Goal: Transaction & Acquisition: Purchase product/service

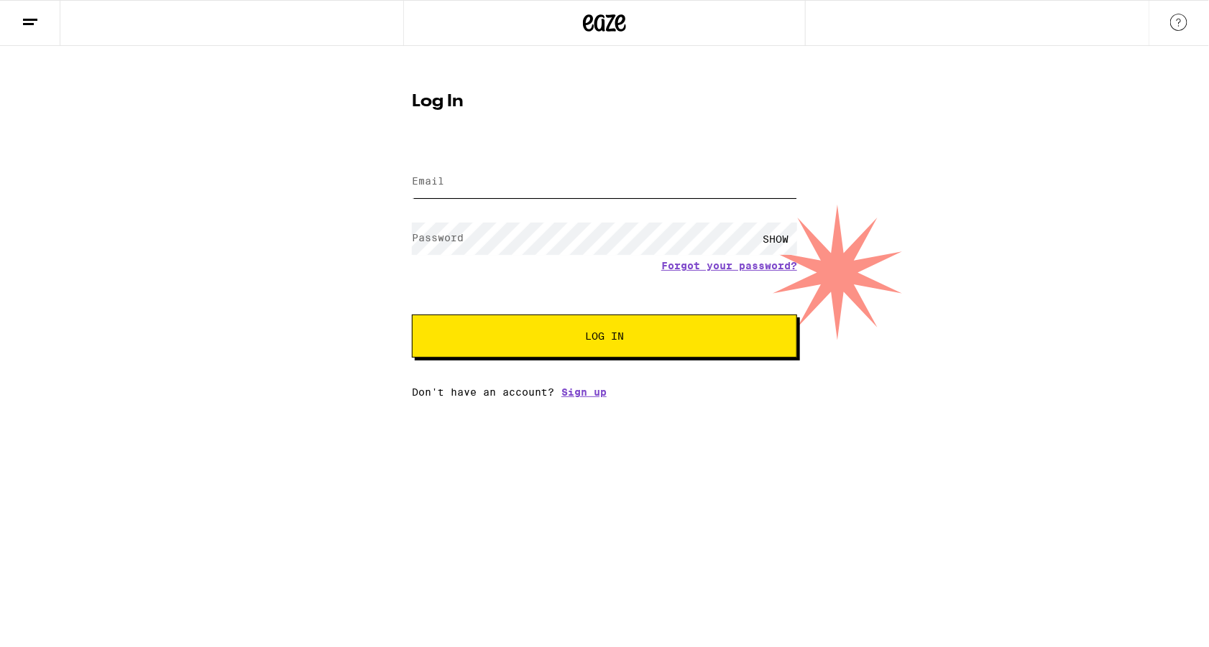
click at [565, 185] on input "Email" at bounding box center [604, 182] width 385 height 32
type input "[EMAIL_ADDRESS][DOMAIN_NAME]"
click at [555, 351] on button "Log In" at bounding box center [604, 336] width 385 height 43
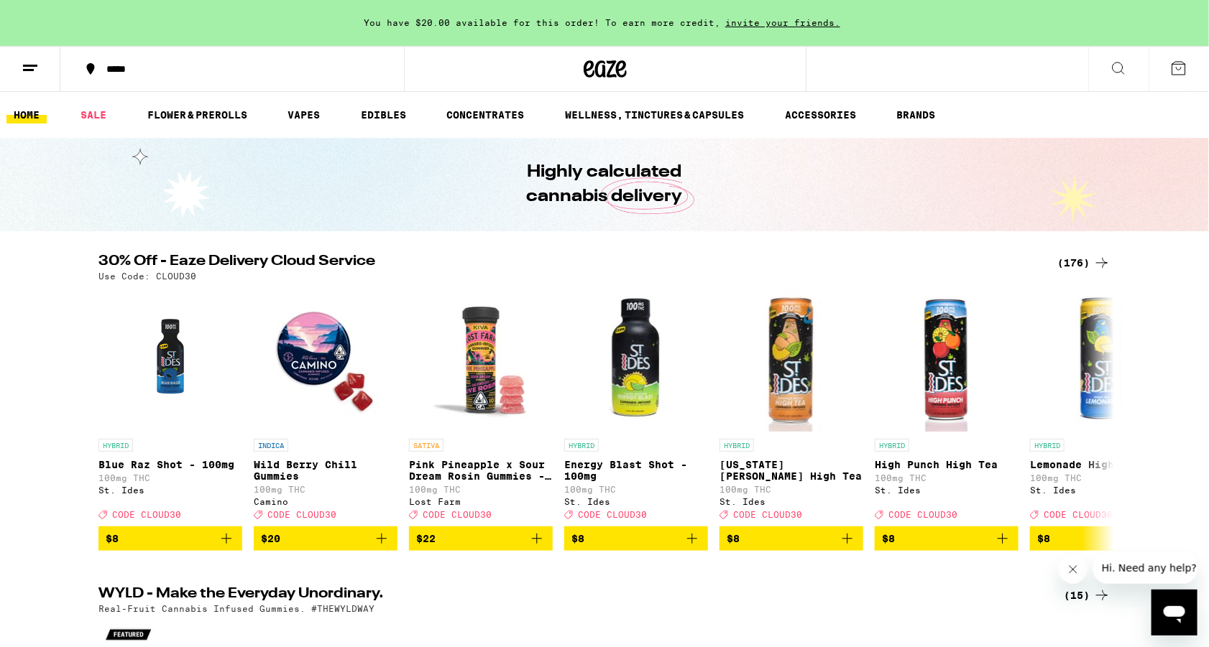
click at [1086, 268] on div "(176)" at bounding box center [1083, 262] width 53 height 17
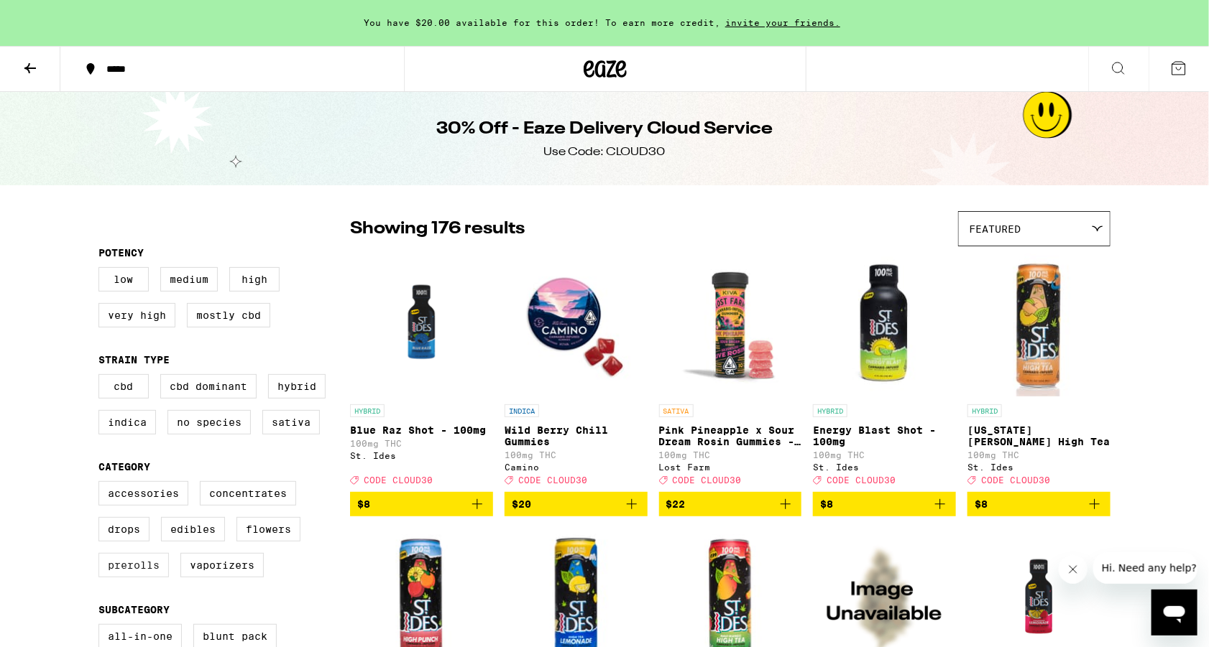
click at [151, 578] on label "Prerolls" at bounding box center [133, 565] width 70 height 24
click at [102, 484] on input "Prerolls" at bounding box center [101, 484] width 1 height 1
checkbox input "true"
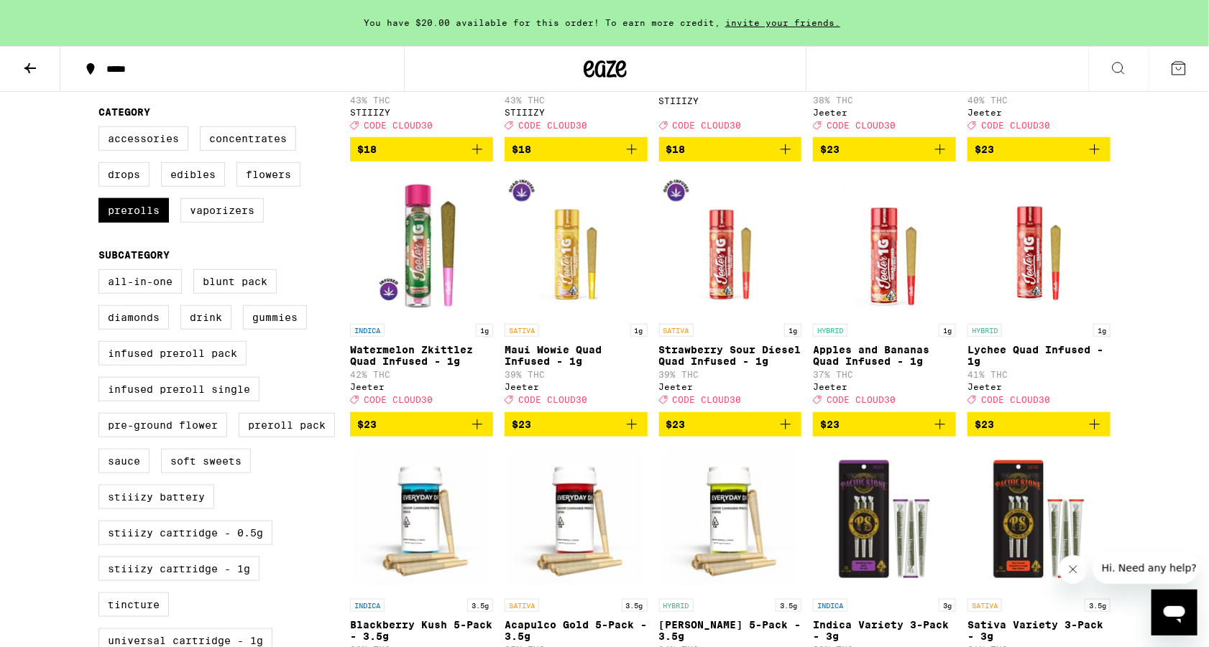
scroll to position [319, 0]
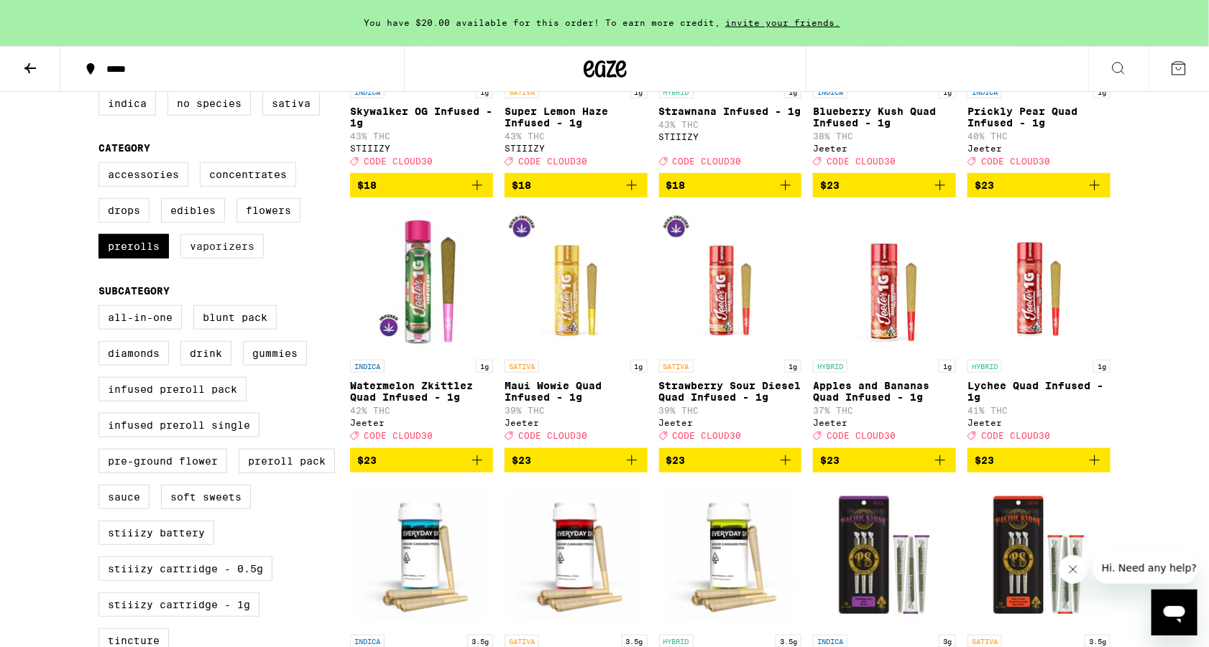
click at [204, 251] on label "Vaporizers" at bounding box center [221, 246] width 83 height 24
click at [102, 165] on input "Vaporizers" at bounding box center [101, 165] width 1 height 1
checkbox input "true"
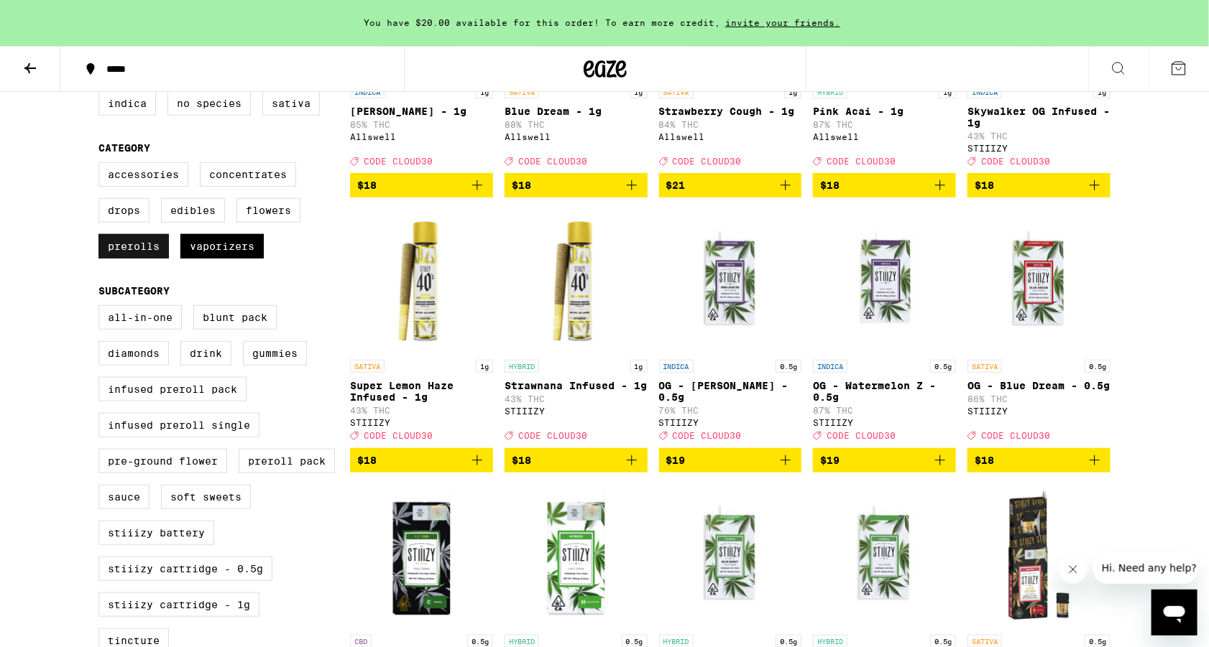
click at [124, 258] on label "Prerolls" at bounding box center [133, 246] width 70 height 24
click at [102, 165] on input "Prerolls" at bounding box center [101, 165] width 1 height 1
checkbox input "false"
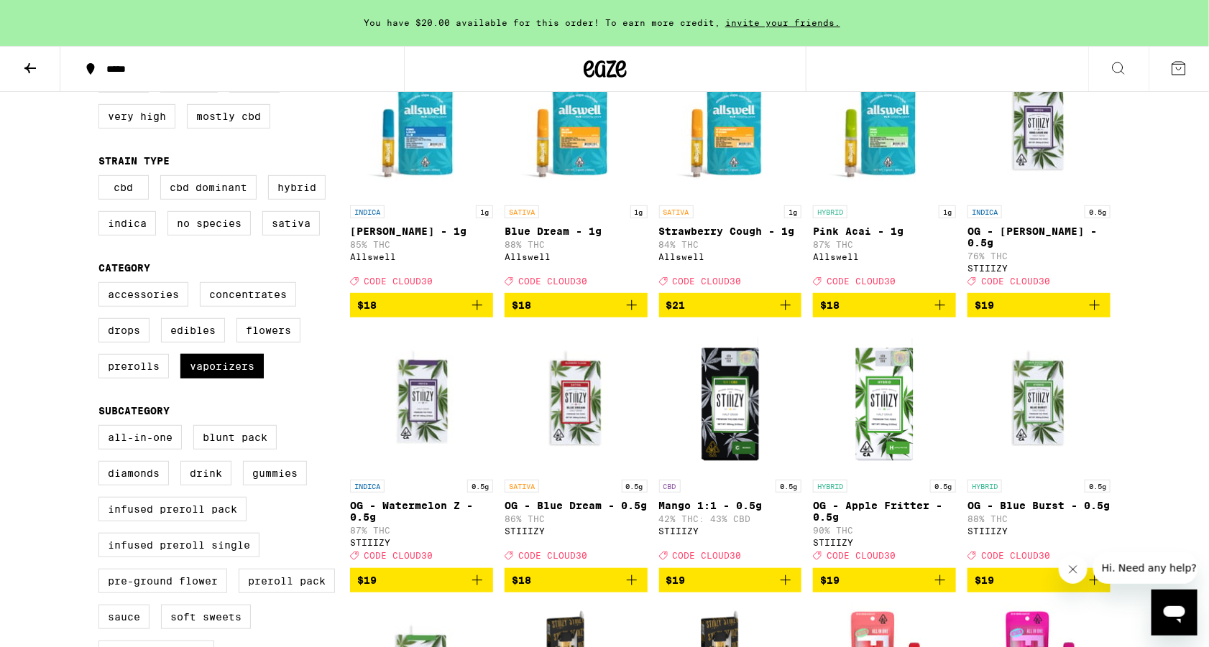
scroll to position [200, 0]
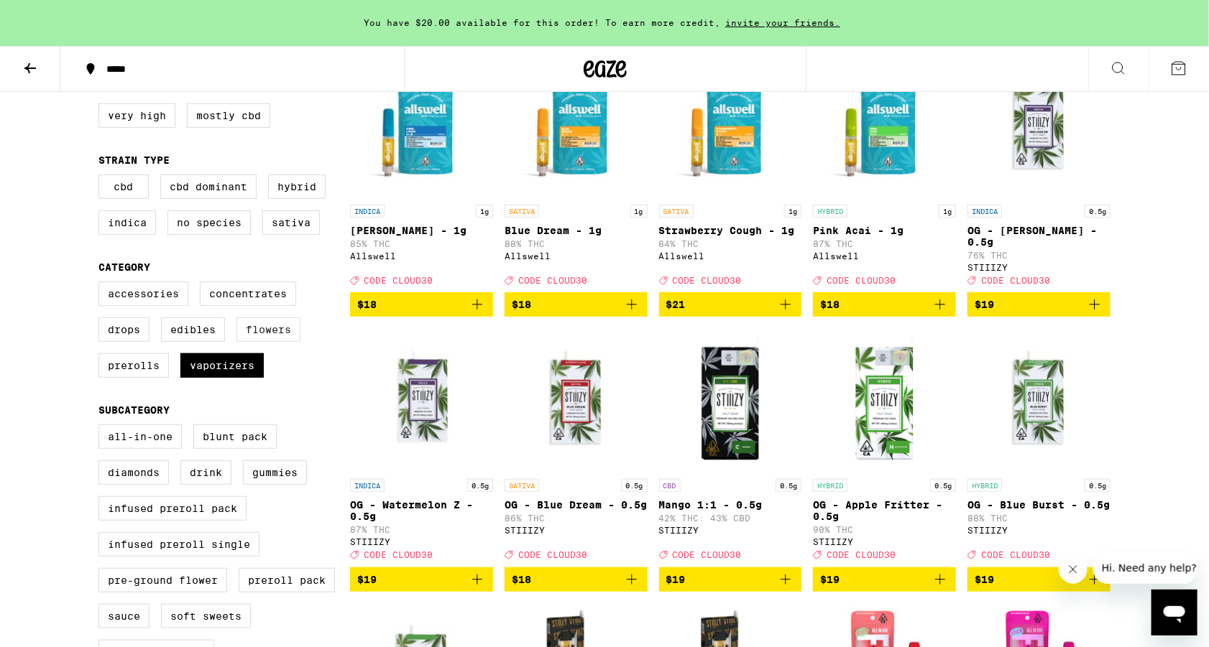
click at [287, 332] on label "Flowers" at bounding box center [268, 330] width 64 height 24
click at [102, 285] on input "Flowers" at bounding box center [101, 284] width 1 height 1
checkbox input "true"
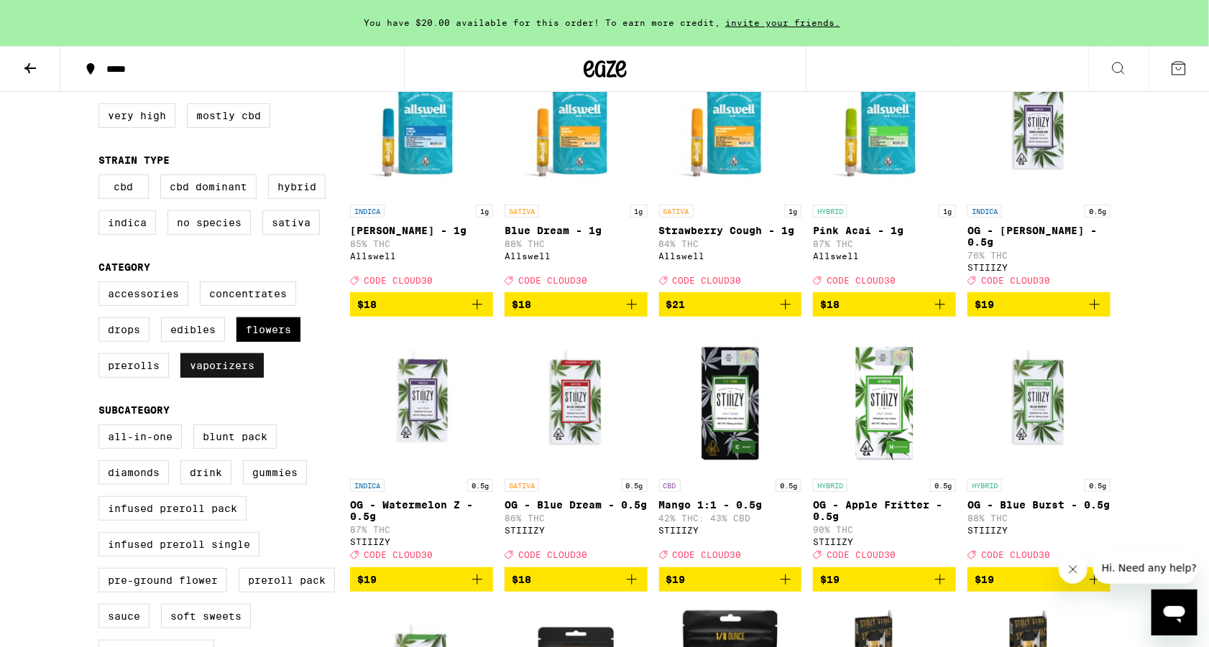
click at [239, 378] on label "Vaporizers" at bounding box center [221, 366] width 83 height 24
click at [102, 285] on input "Vaporizers" at bounding box center [101, 284] width 1 height 1
checkbox input "false"
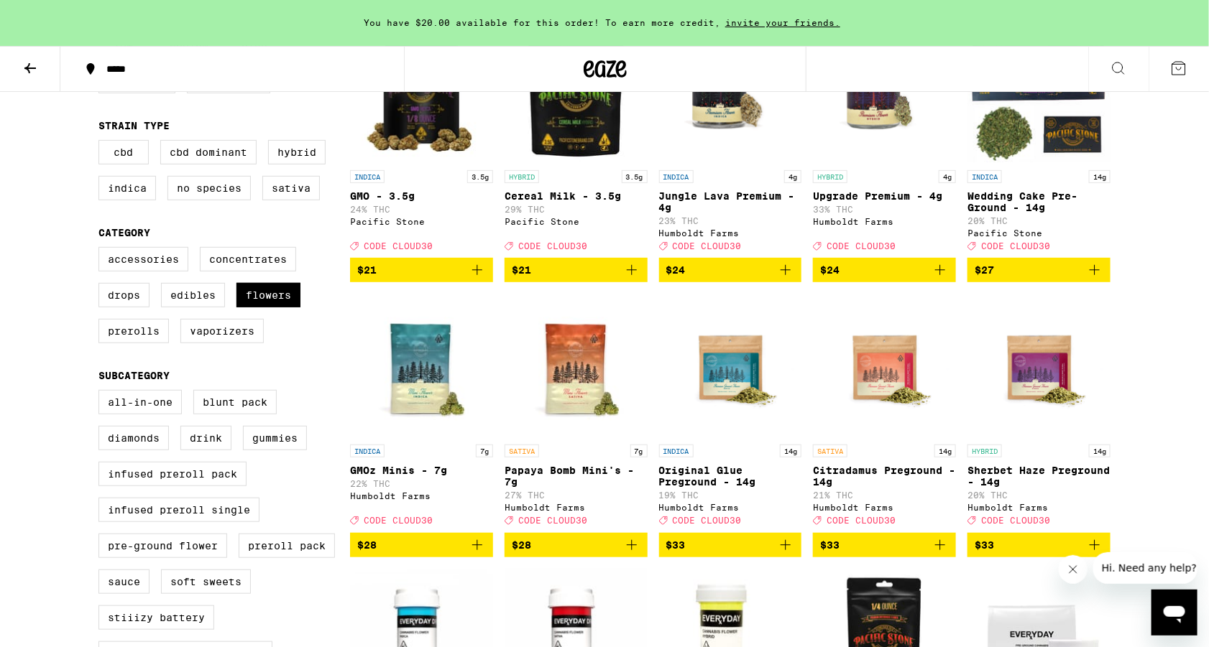
scroll to position [436, 0]
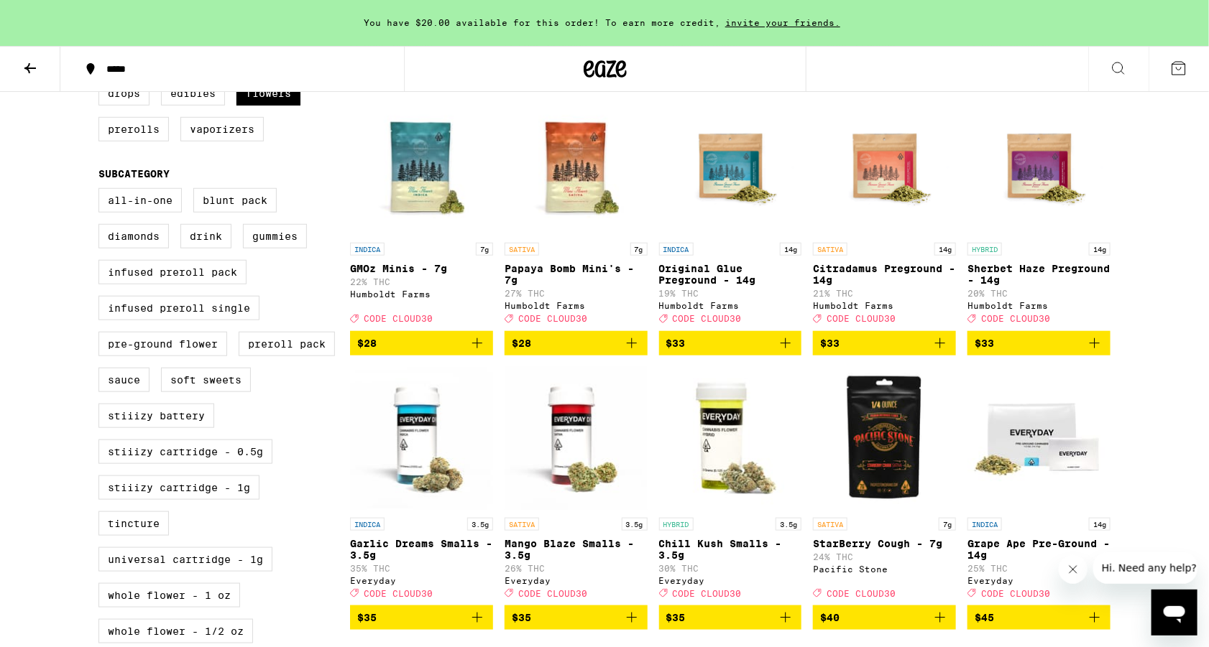
click at [938, 352] on icon "Add to bag" at bounding box center [939, 343] width 17 height 17
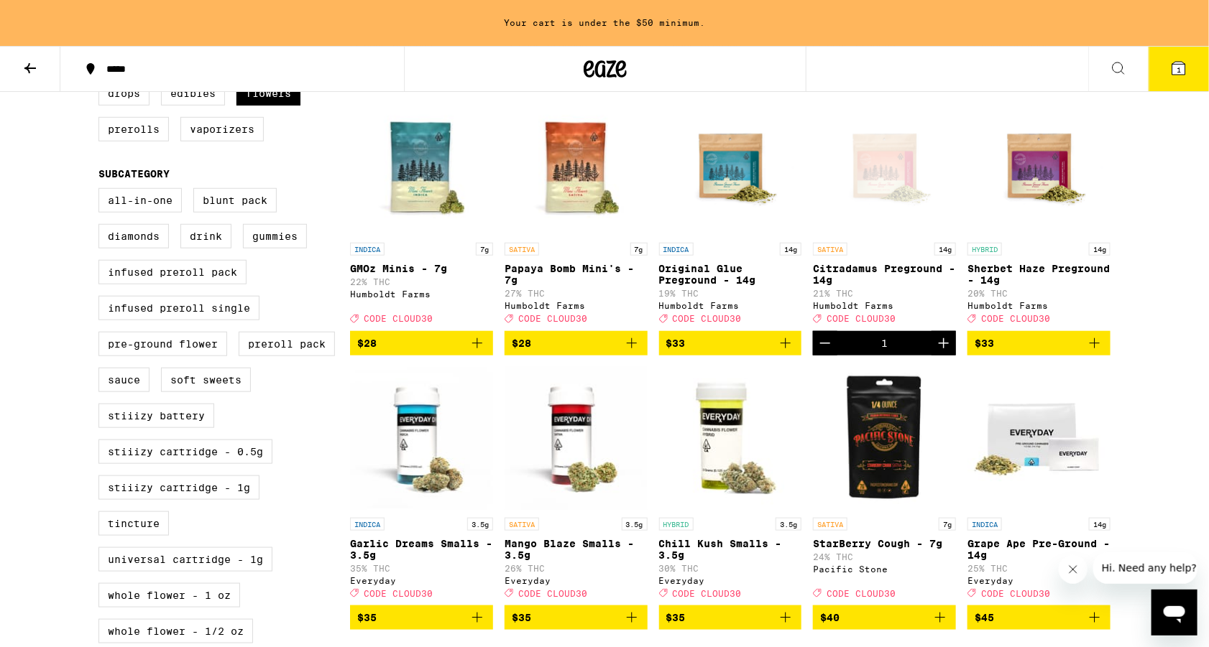
click at [857, 280] on p "Citradamus Preground - 14g" at bounding box center [884, 274] width 143 height 23
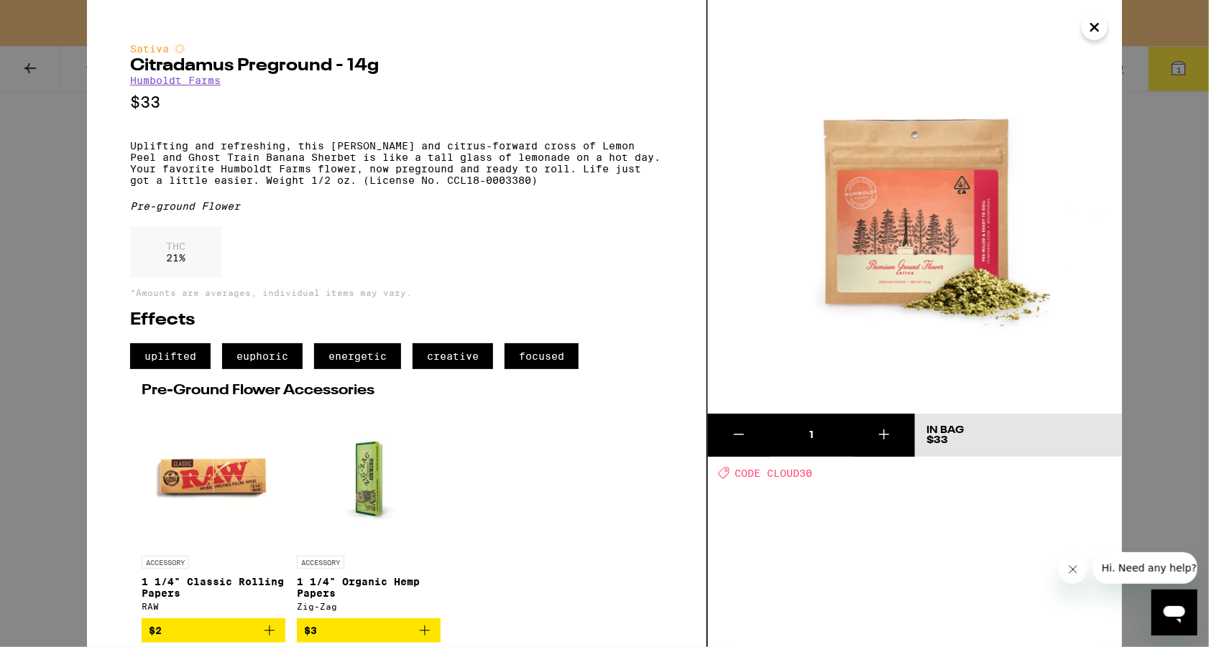
click at [1091, 29] on icon "Close" at bounding box center [1094, 28] width 17 height 22
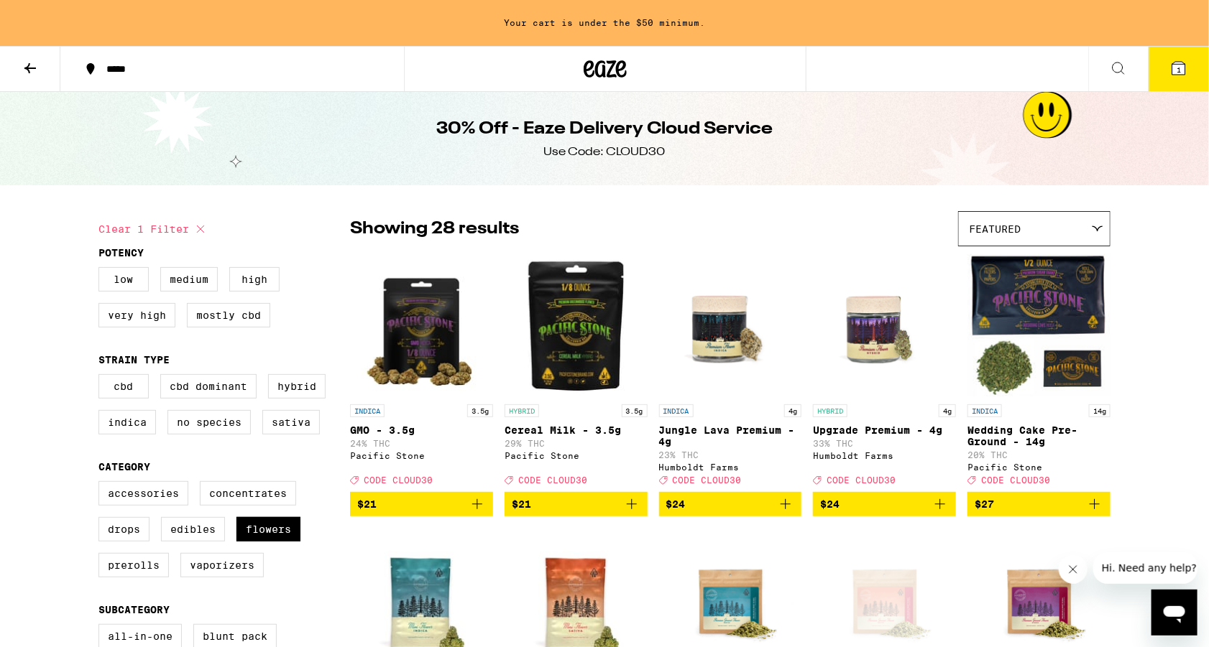
click at [29, 70] on icon at bounding box center [29, 68] width 11 height 10
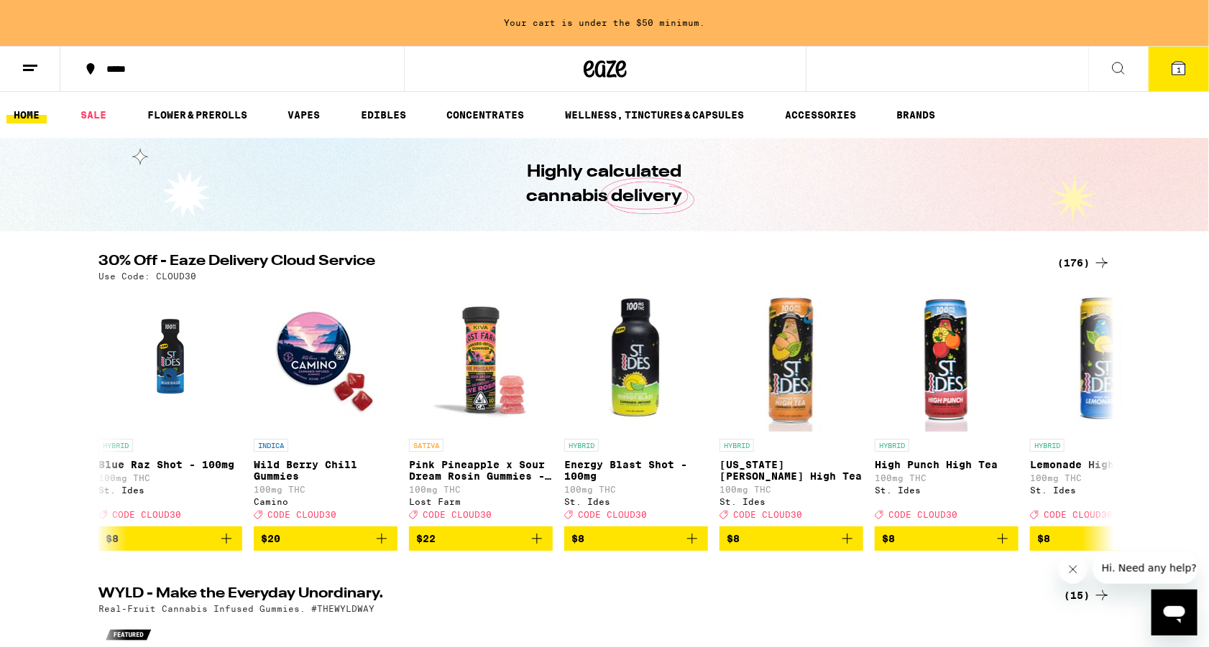
click at [157, 63] on button "*****" at bounding box center [231, 68] width 343 height 43
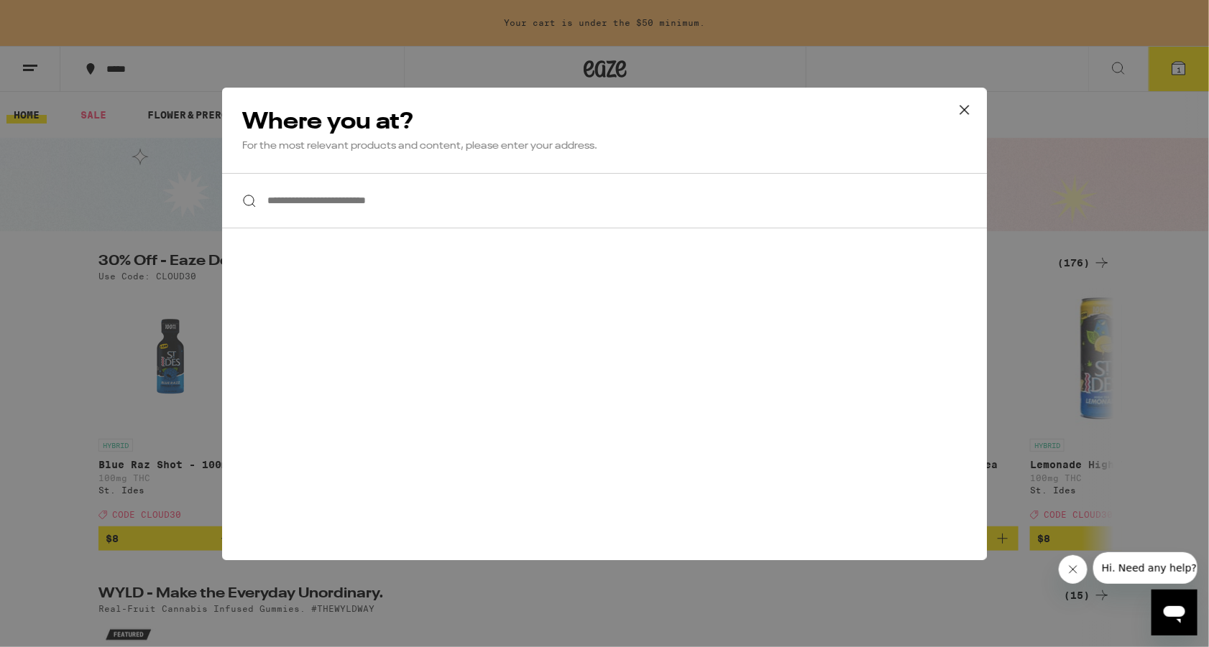
click at [485, 216] on input "**********" at bounding box center [604, 200] width 765 height 55
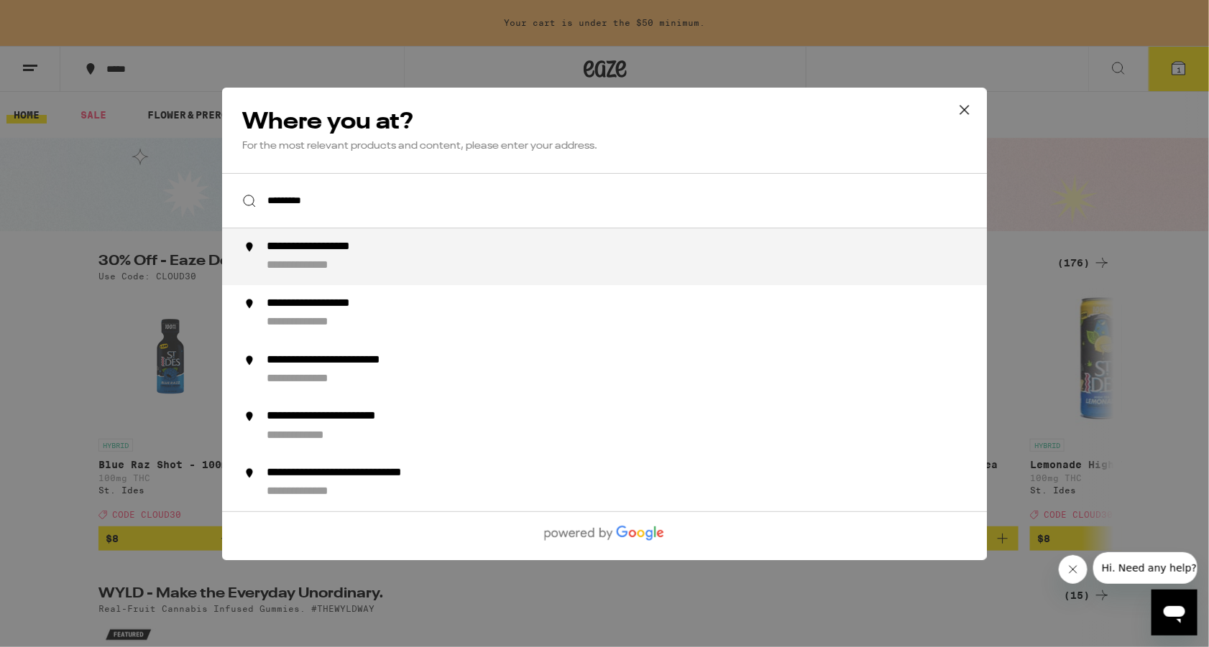
click at [444, 259] on div "**********" at bounding box center [633, 257] width 733 height 34
type input "**********"
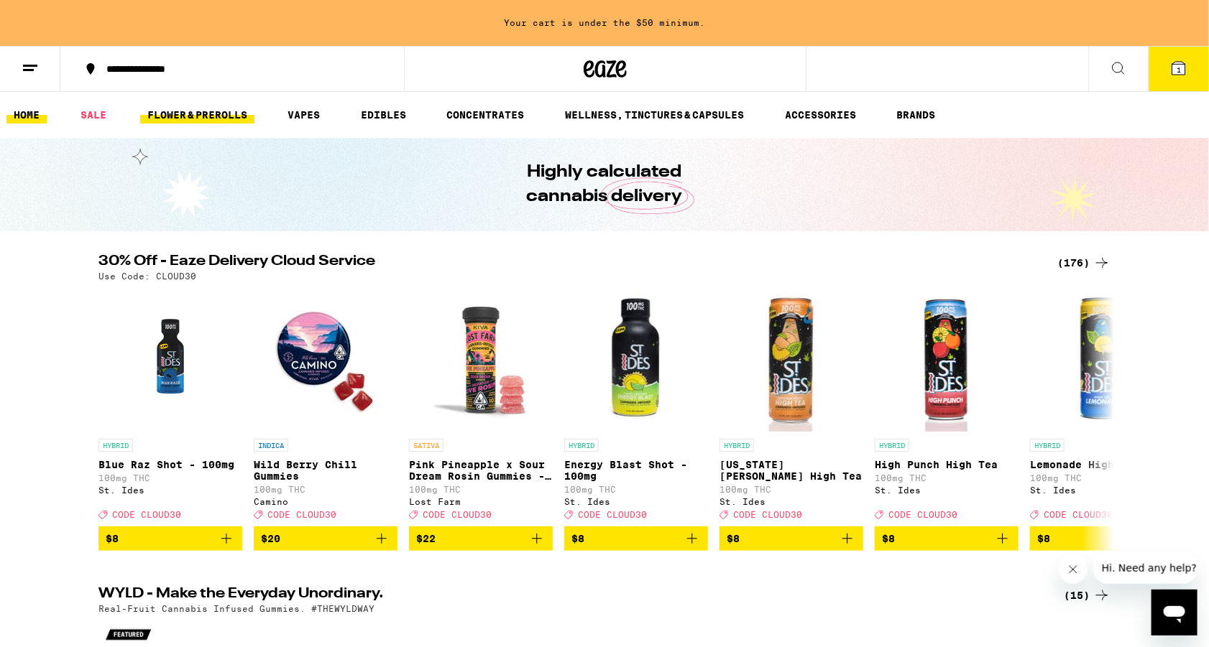
click at [229, 109] on link "FLOWER & PREROLLS" at bounding box center [197, 114] width 114 height 17
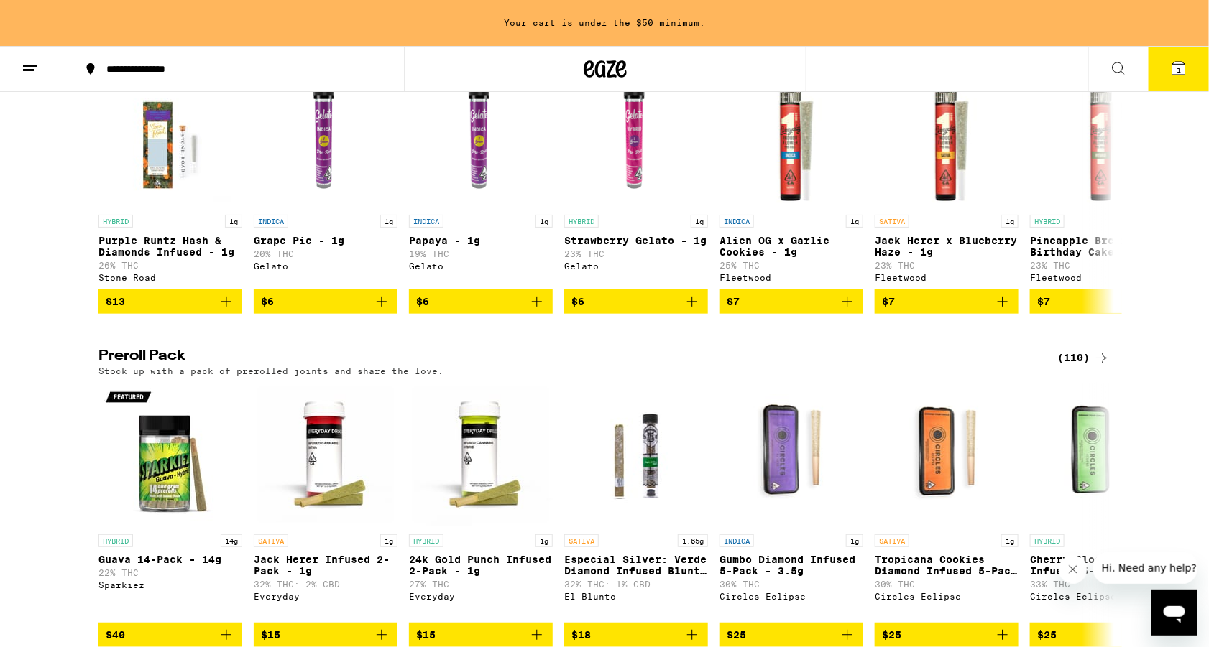
scroll to position [878, 0]
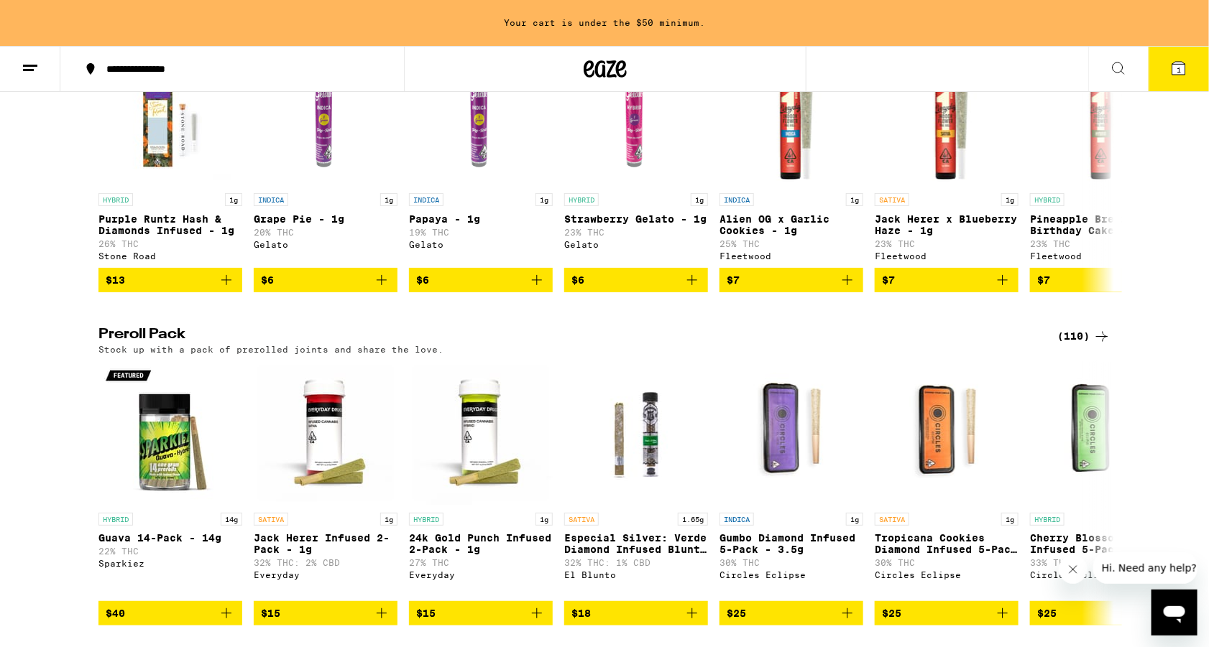
click at [1084, 346] on div "(110)" at bounding box center [1083, 336] width 53 height 17
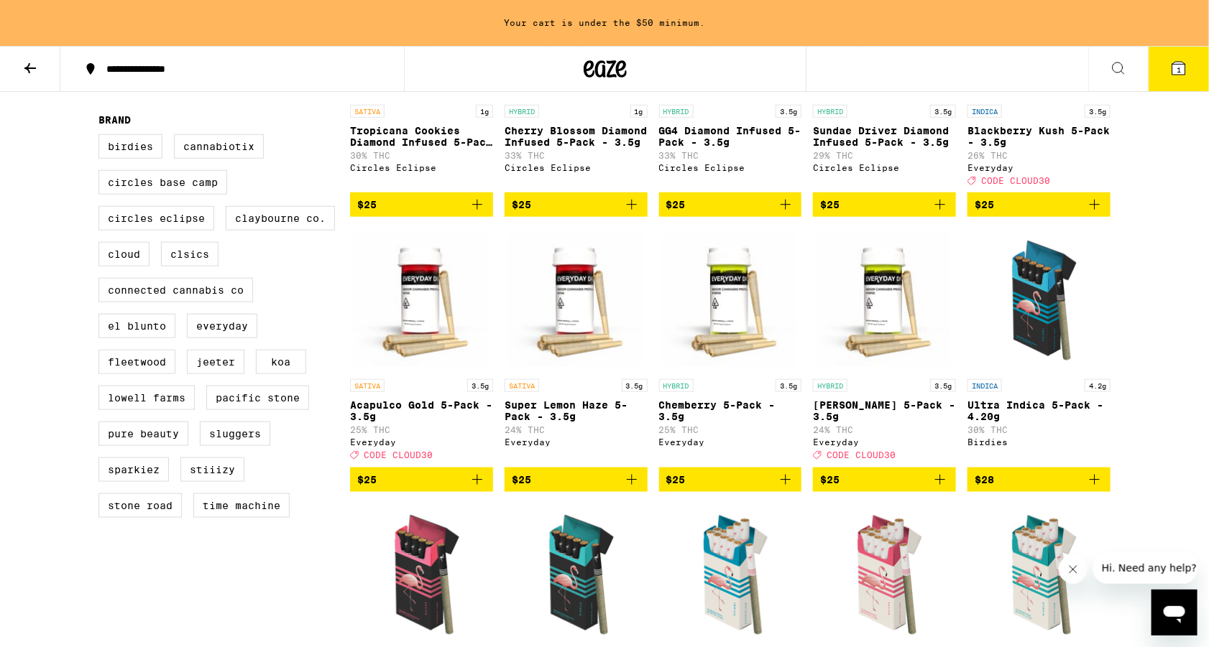
scroll to position [617, 0]
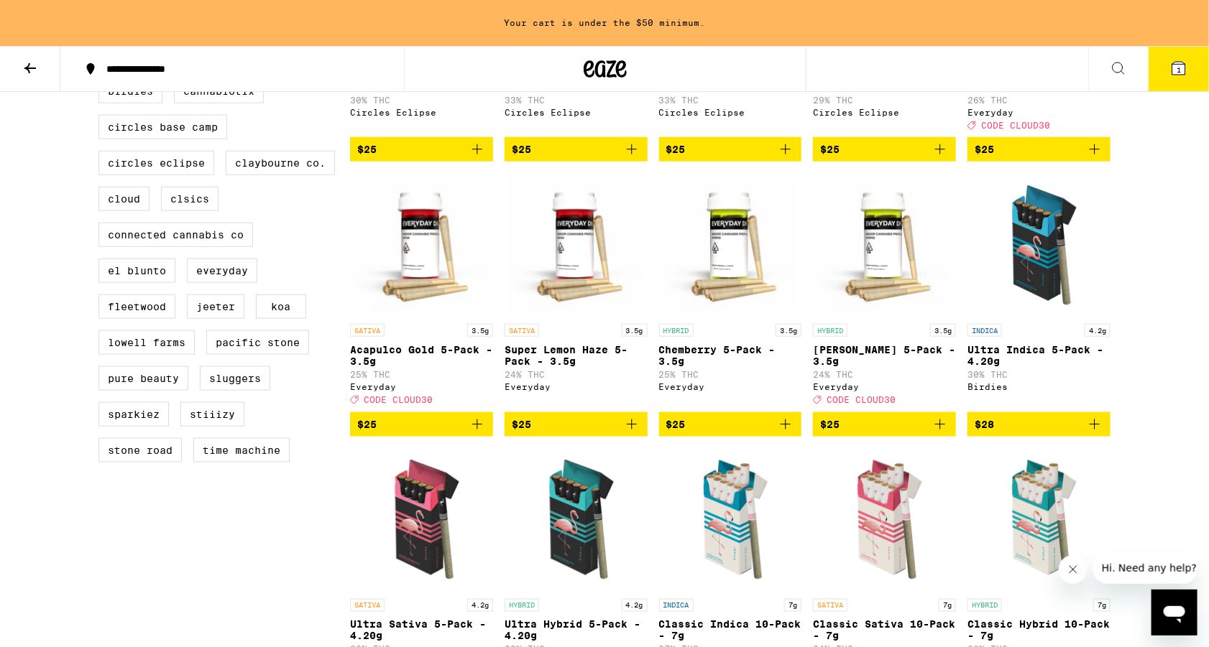
click at [129, 349] on div "Birdies Cannabiotix Circles Base Camp Circles Eclipse [PERSON_NAME] Co. Cloud C…" at bounding box center [224, 276] width 252 height 395
click at [129, 355] on label "Lowell Farms" at bounding box center [146, 343] width 96 height 24
click at [102, 82] on input "Lowell Farms" at bounding box center [101, 81] width 1 height 1
checkbox input "true"
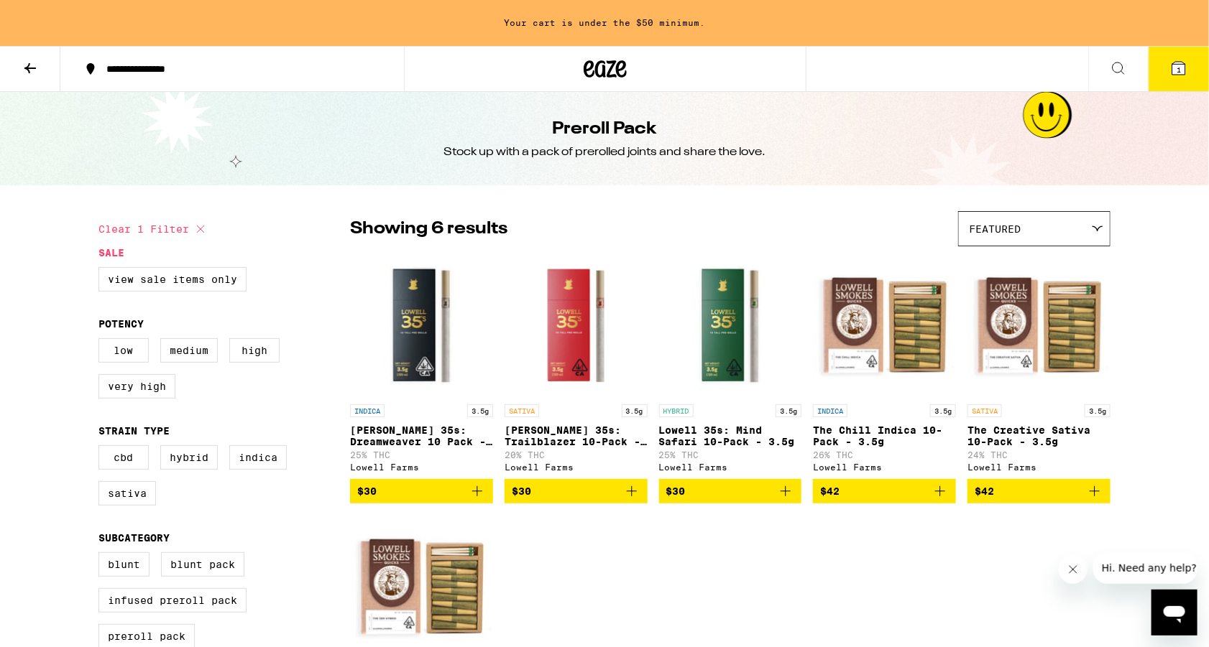
click at [40, 76] on button at bounding box center [30, 69] width 60 height 45
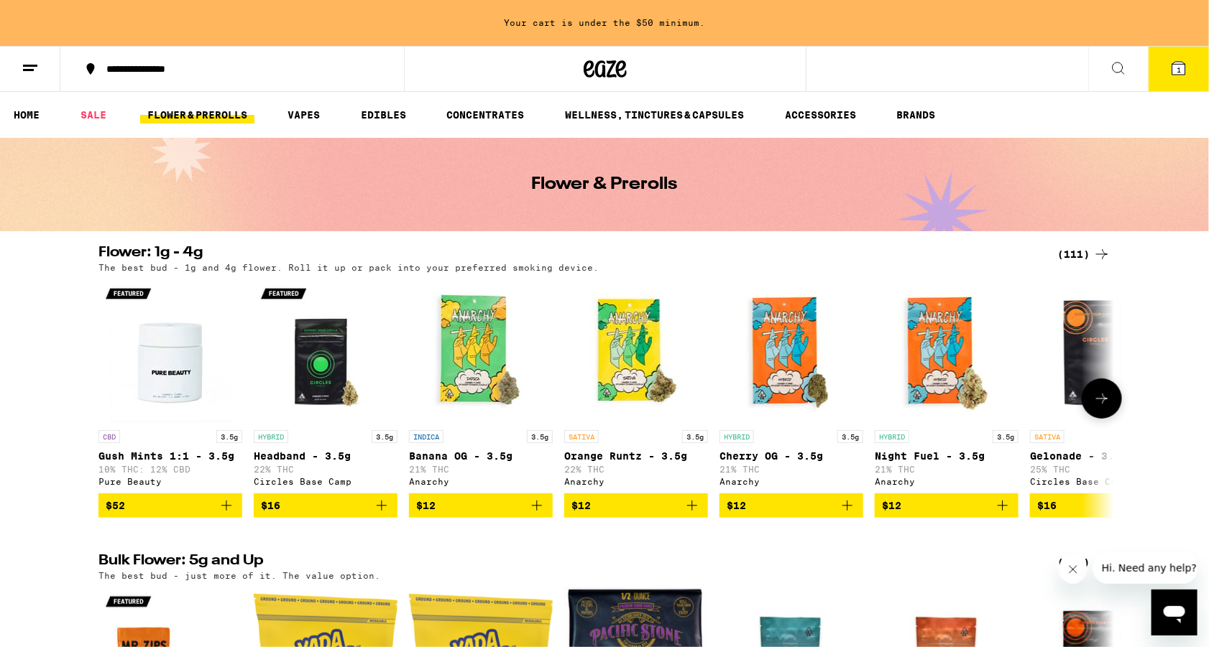
scroll to position [113, 0]
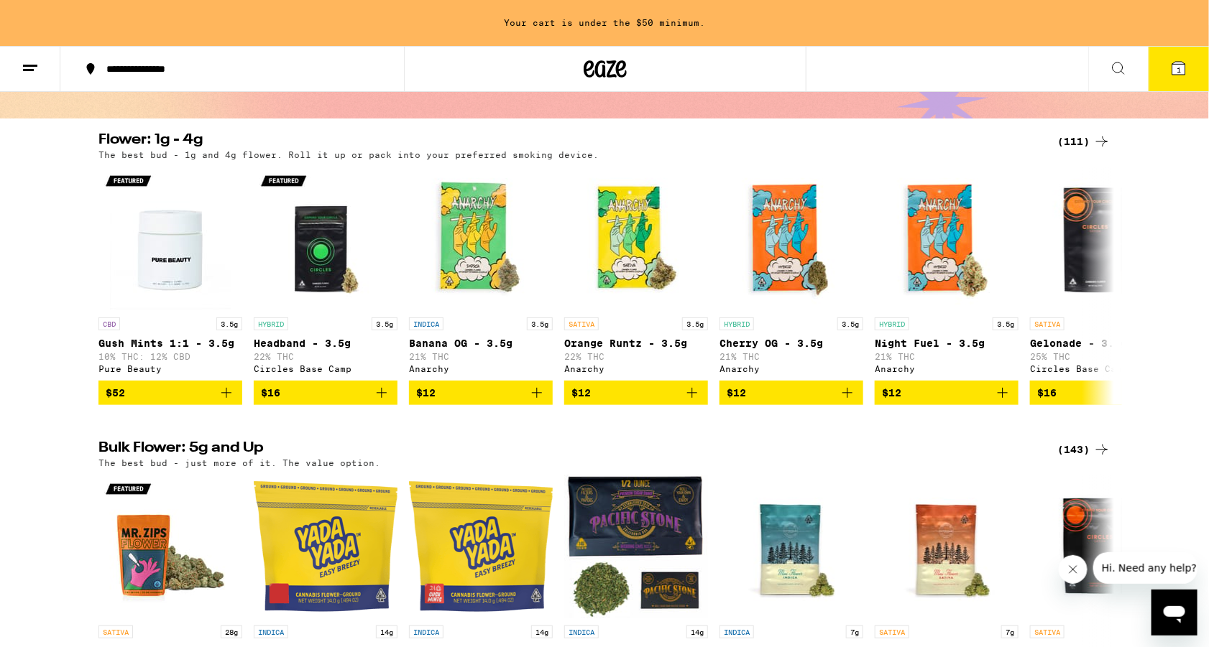
click at [1076, 139] on div "(111)" at bounding box center [1083, 141] width 53 height 17
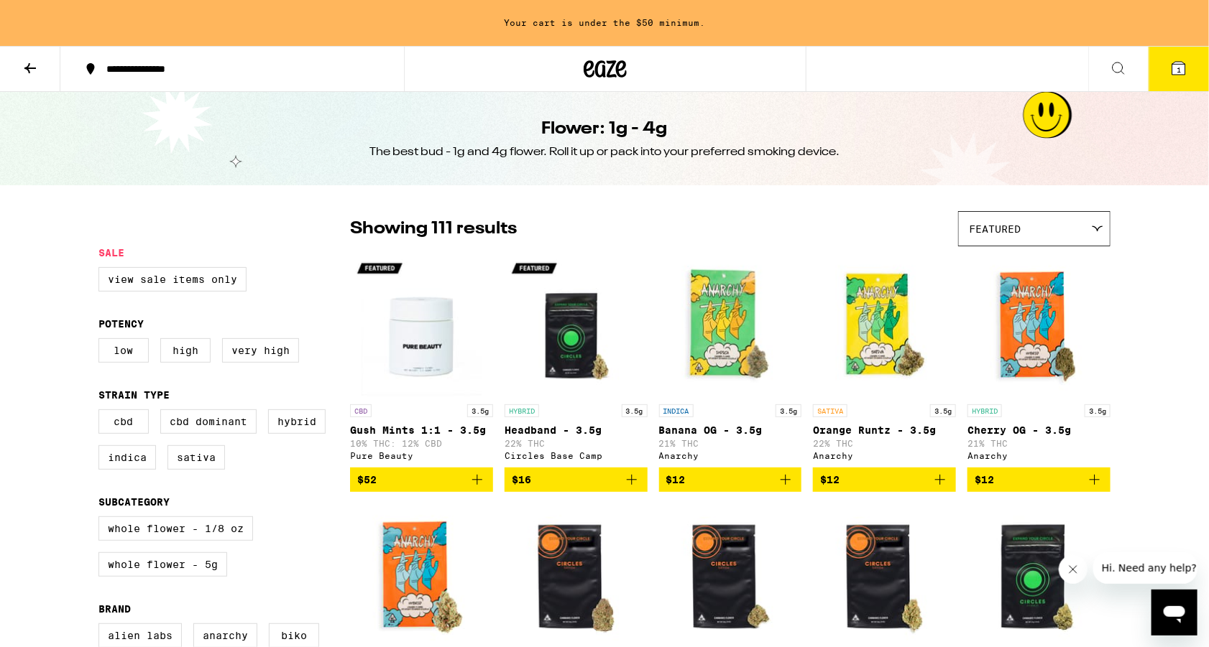
click at [1165, 70] on button "1" at bounding box center [1178, 69] width 60 height 45
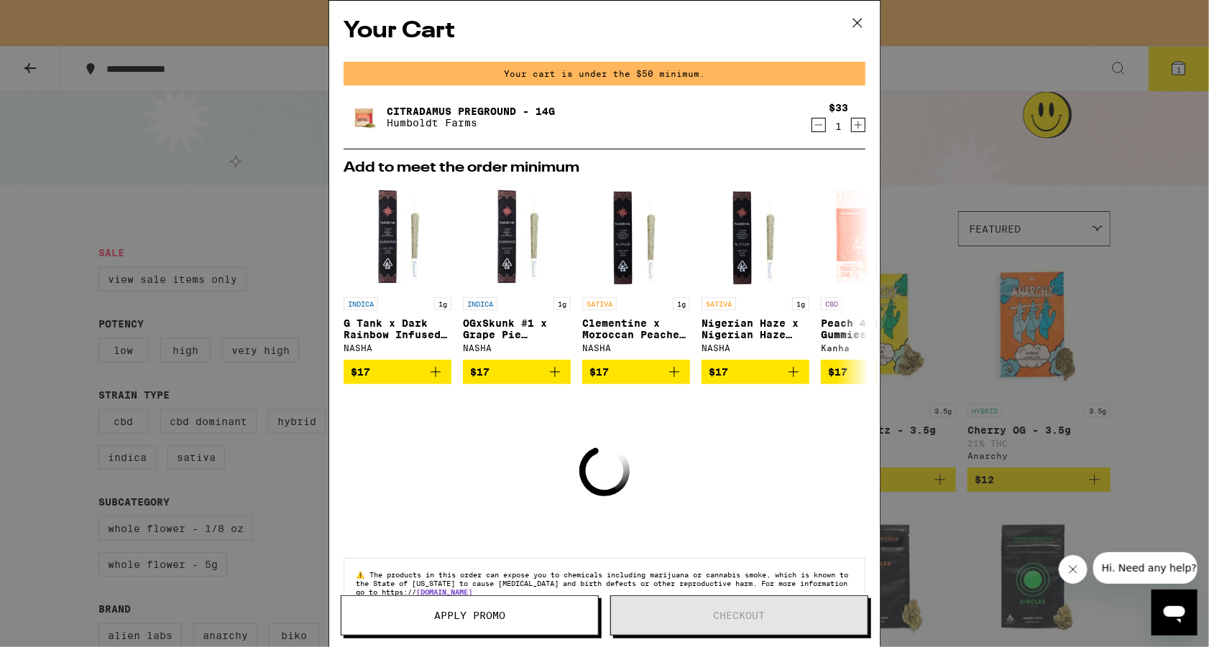
click at [947, 147] on div "Your Cart Your cart is under the $50 minimum. Citradamus Preground - 14g Humbol…" at bounding box center [604, 323] width 1209 height 647
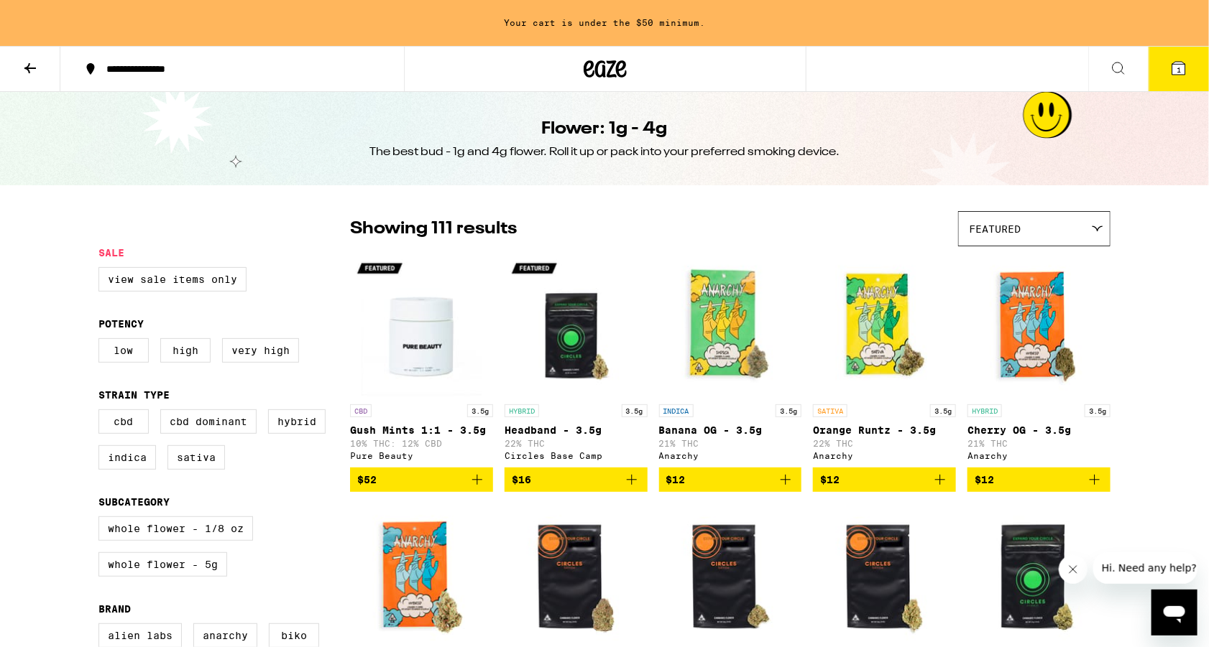
click at [33, 65] on icon at bounding box center [30, 68] width 17 height 17
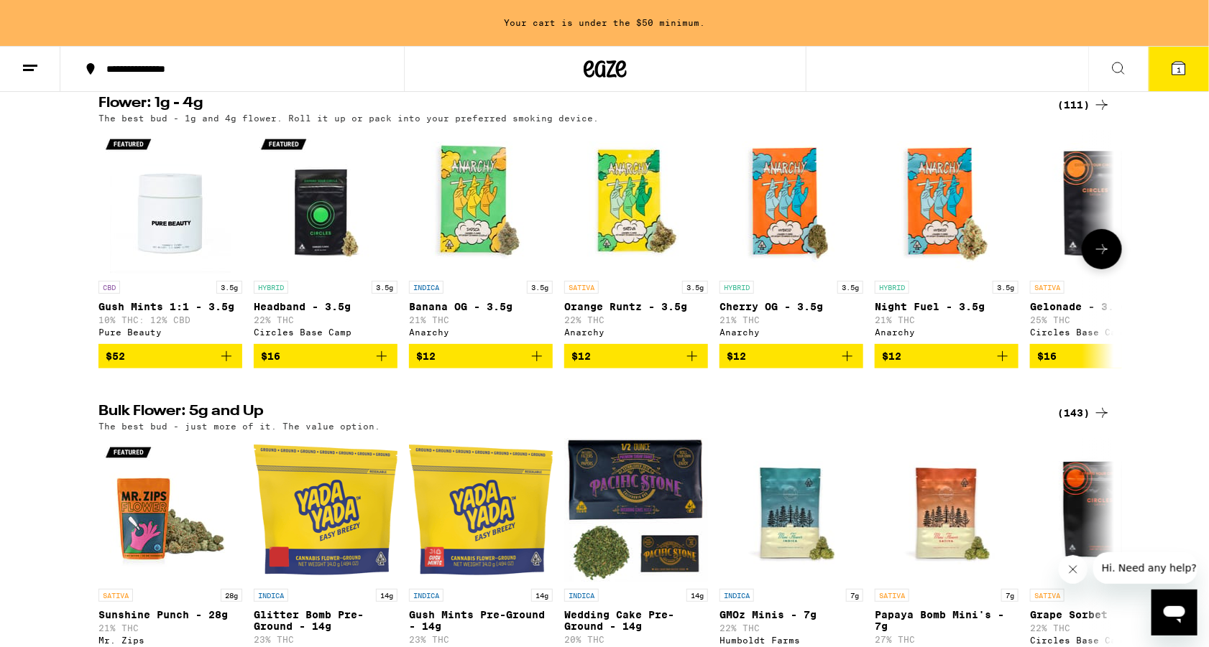
scroll to position [271, 0]
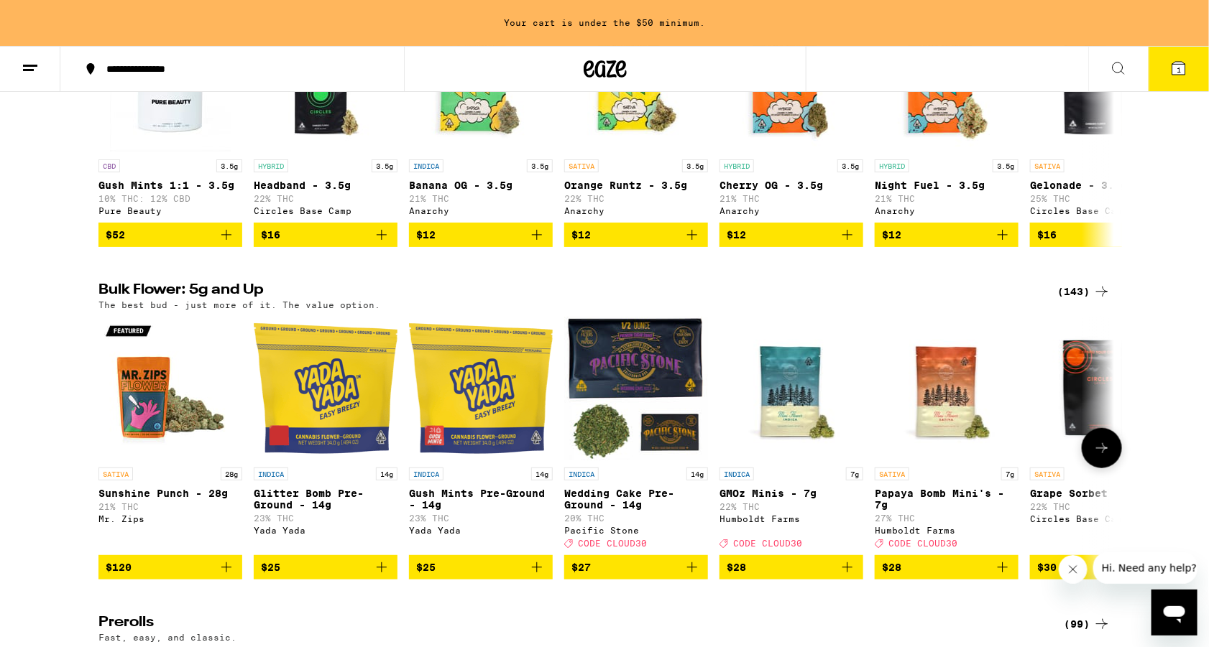
click at [775, 510] on div "INDICA 7g GMOz Minis - 7g 22% THC Humboldt Farms Deal Created with Sketch. CODE…" at bounding box center [791, 508] width 144 height 80
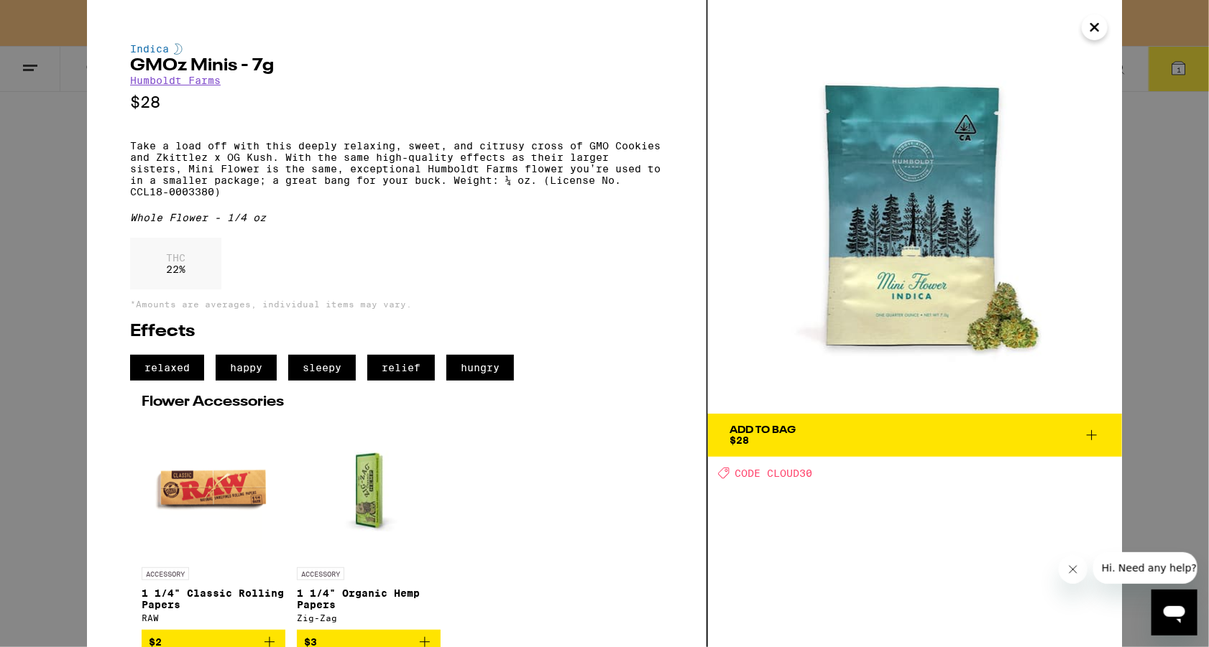
click at [1098, 37] on icon "Close" at bounding box center [1094, 28] width 17 height 22
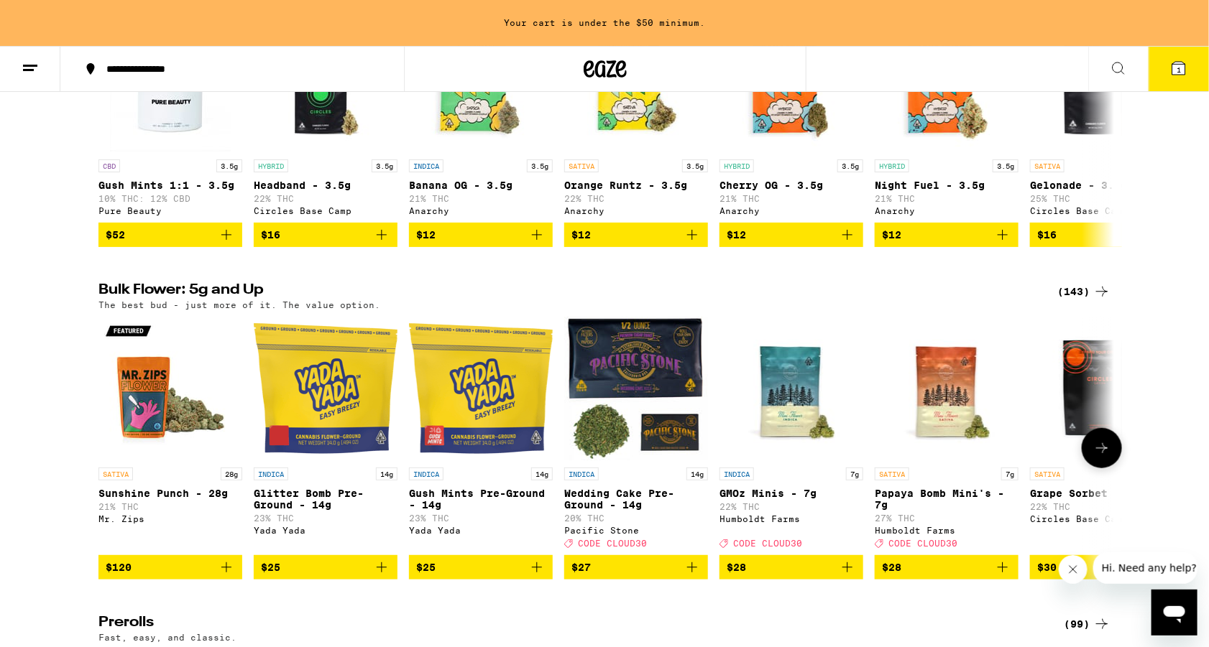
click at [845, 576] on icon "Add to bag" at bounding box center [847, 567] width 17 height 17
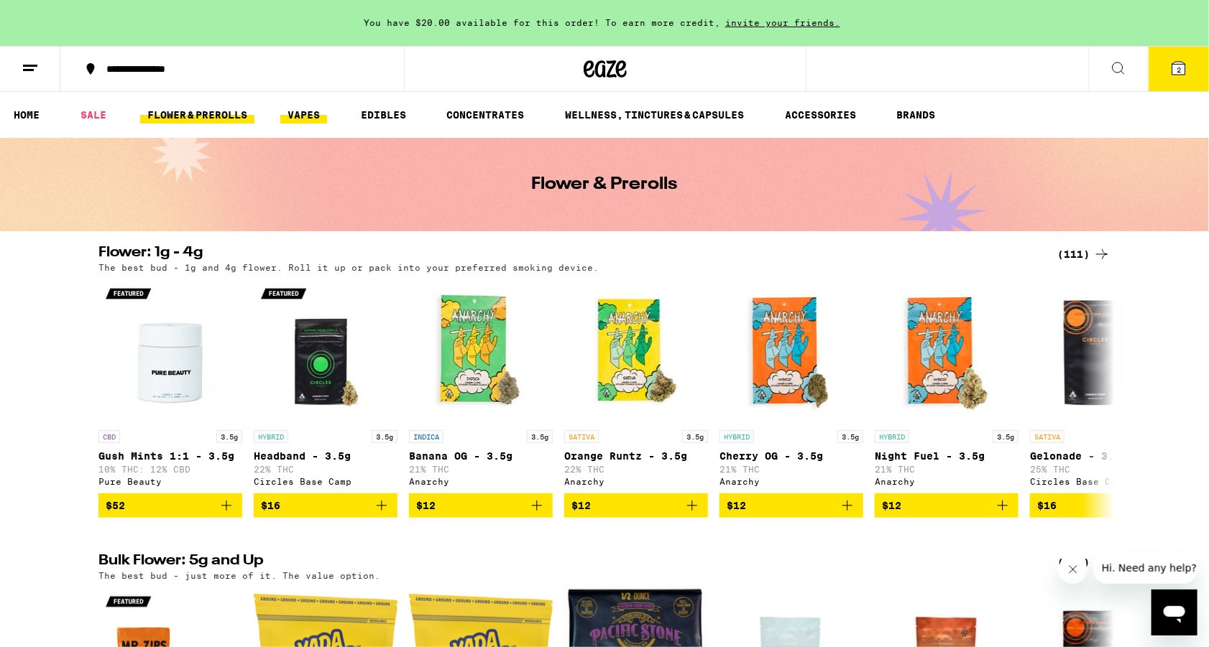
click at [283, 123] on link "VAPES" at bounding box center [303, 114] width 47 height 17
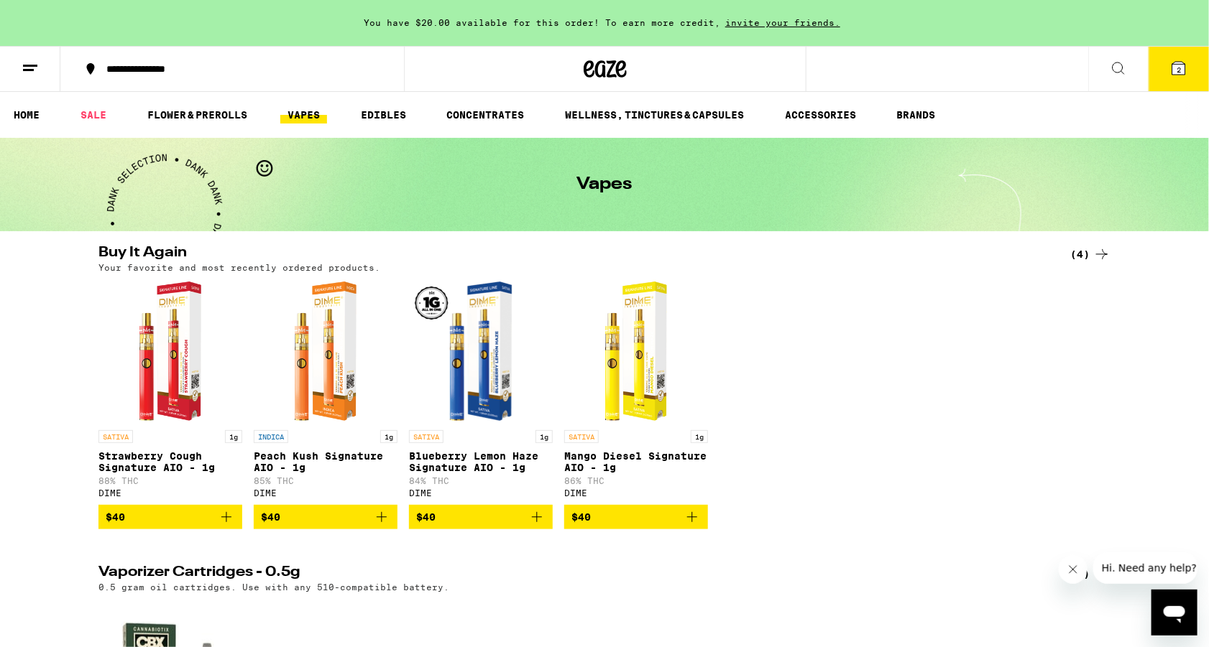
click at [226, 522] on icon "Add to bag" at bounding box center [226, 517] width 10 height 10
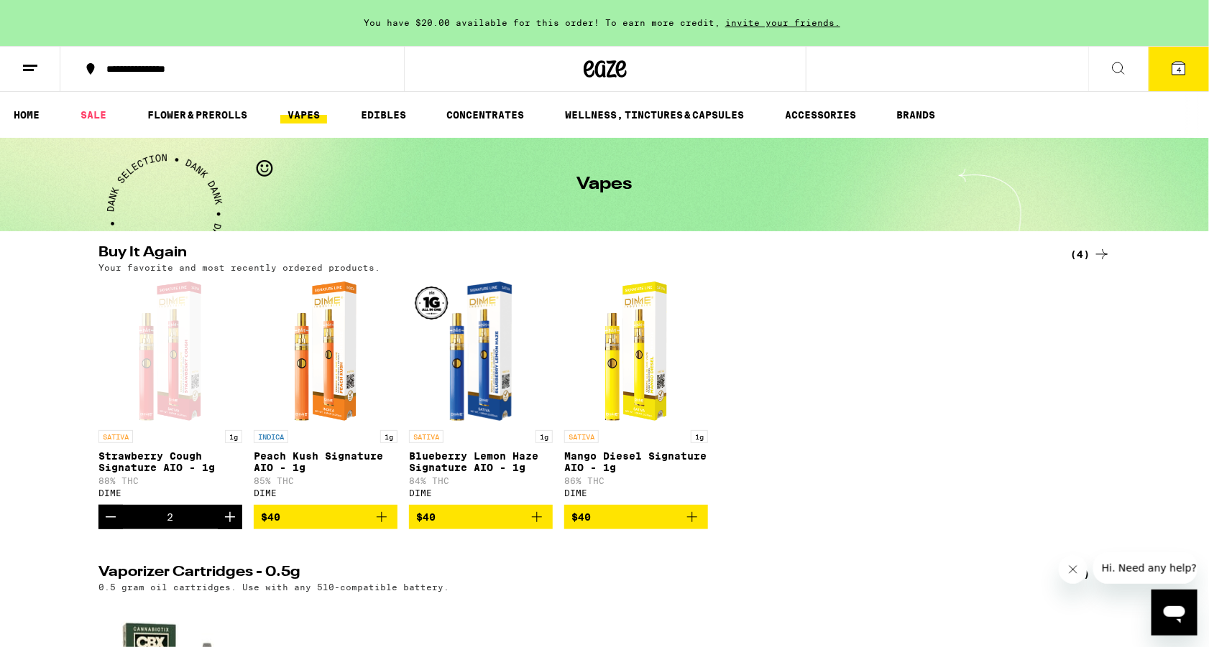
click at [1176, 85] on button "4" at bounding box center [1178, 69] width 60 height 45
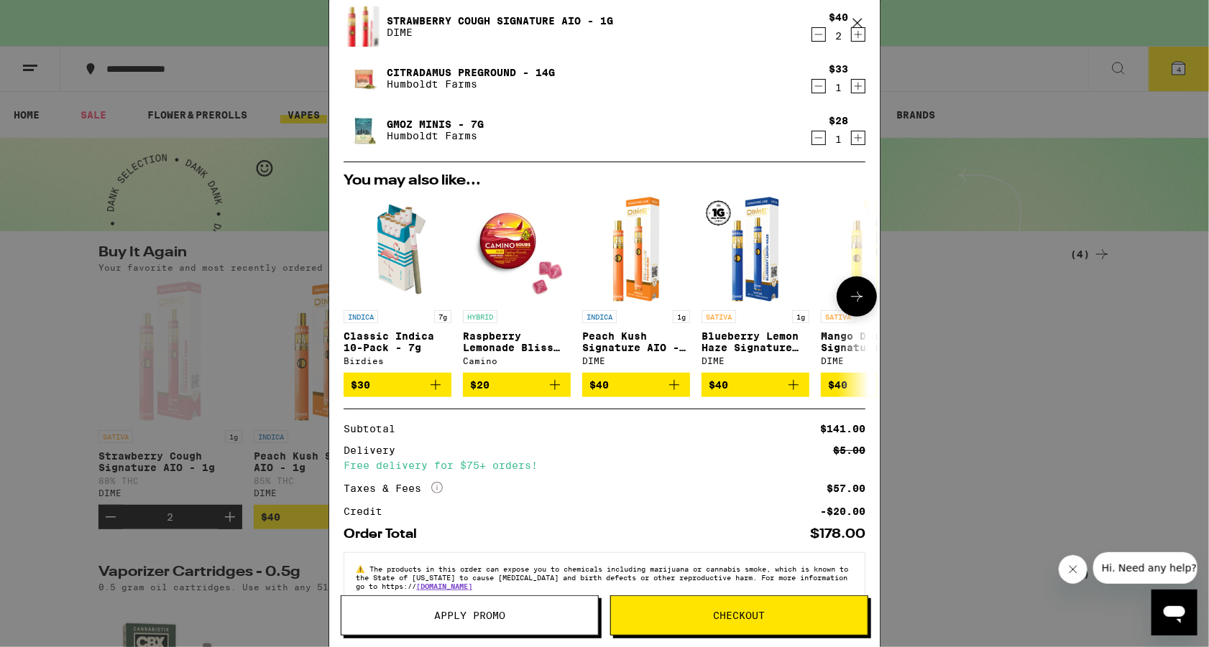
scroll to position [109, 0]
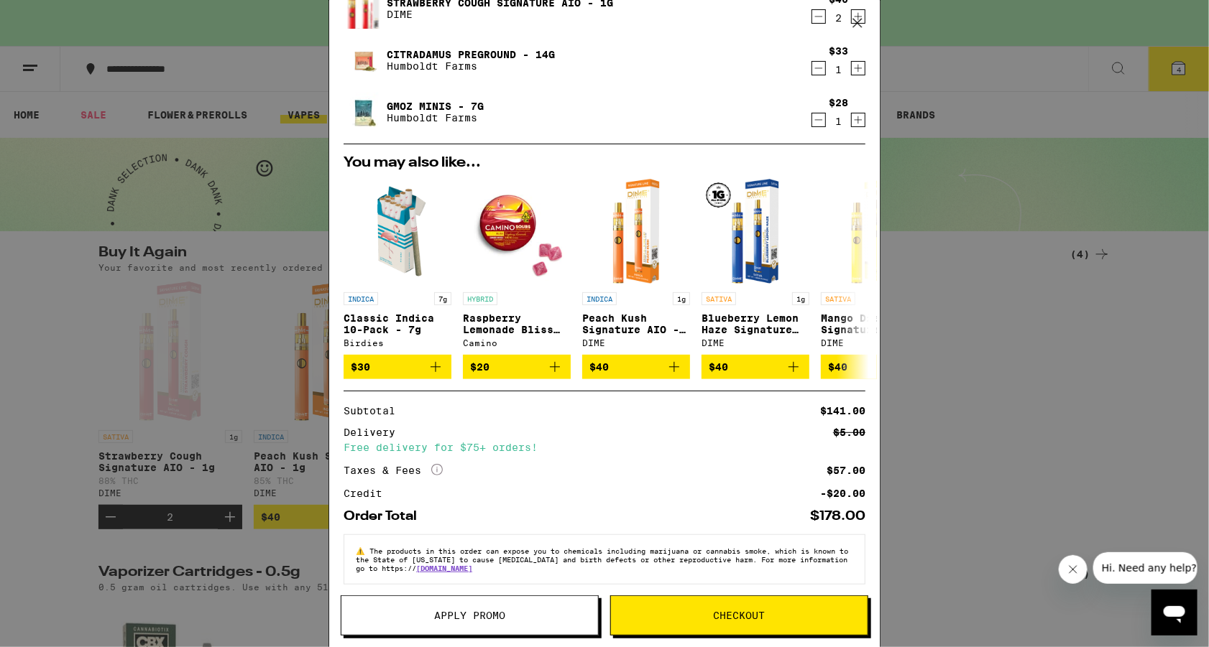
click at [506, 629] on button "Apply Promo" at bounding box center [470, 616] width 258 height 40
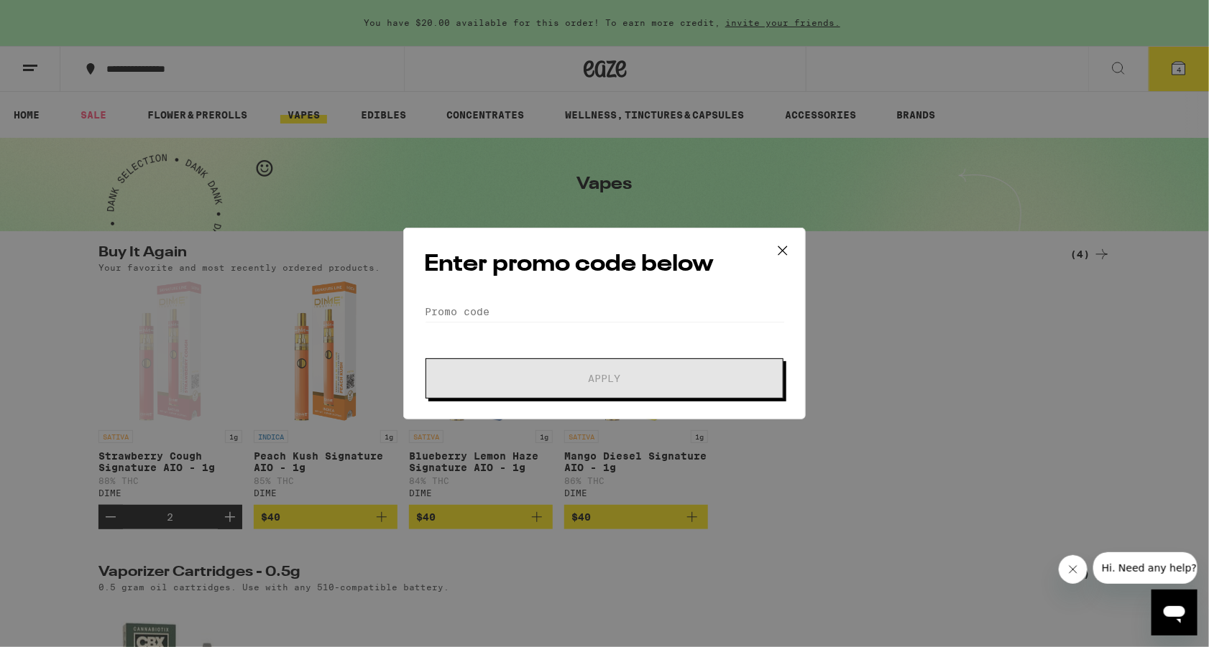
click at [550, 327] on form "Promo Code Apply" at bounding box center [604, 350] width 361 height 98
click at [545, 305] on input "Promo Code" at bounding box center [604, 312] width 361 height 22
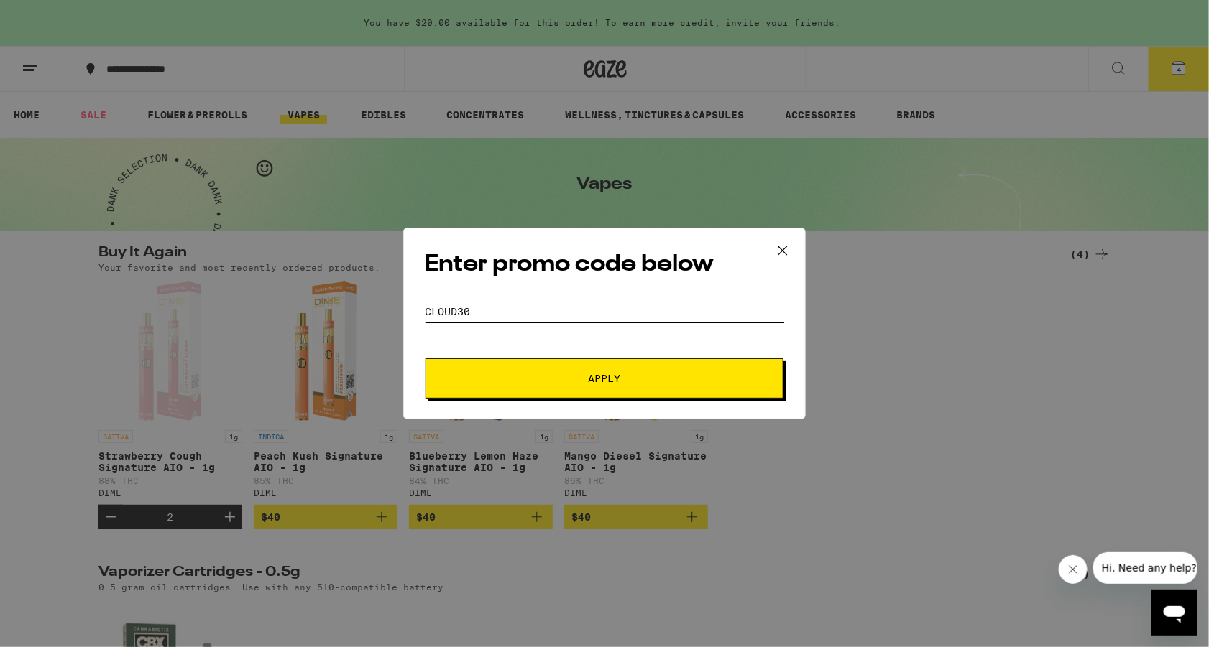
type input "Cloud30"
click at [545, 370] on button "Apply" at bounding box center [604, 379] width 358 height 40
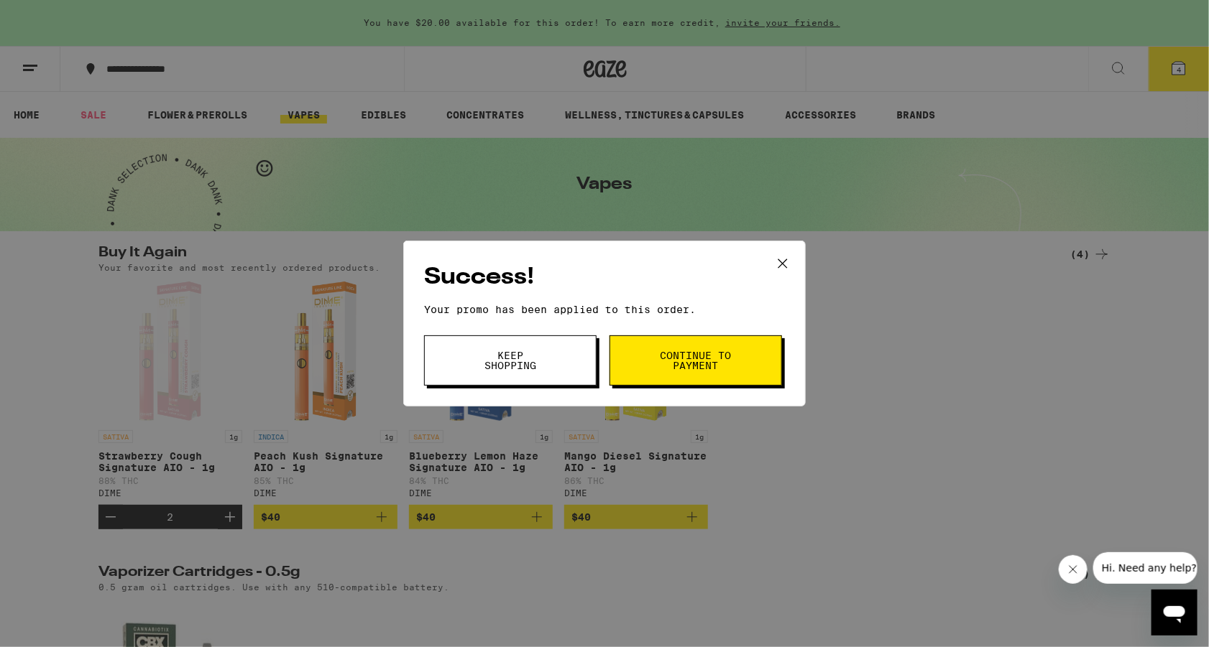
click at [653, 369] on button "Continue to payment" at bounding box center [695, 361] width 172 height 50
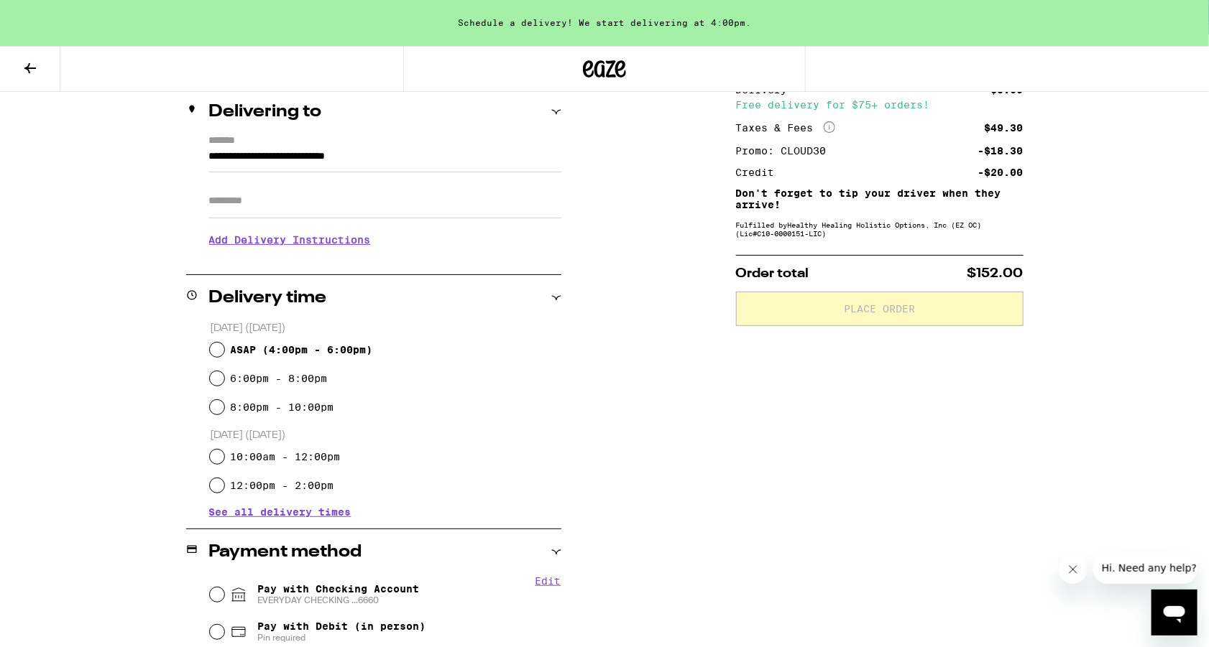
scroll to position [180, 0]
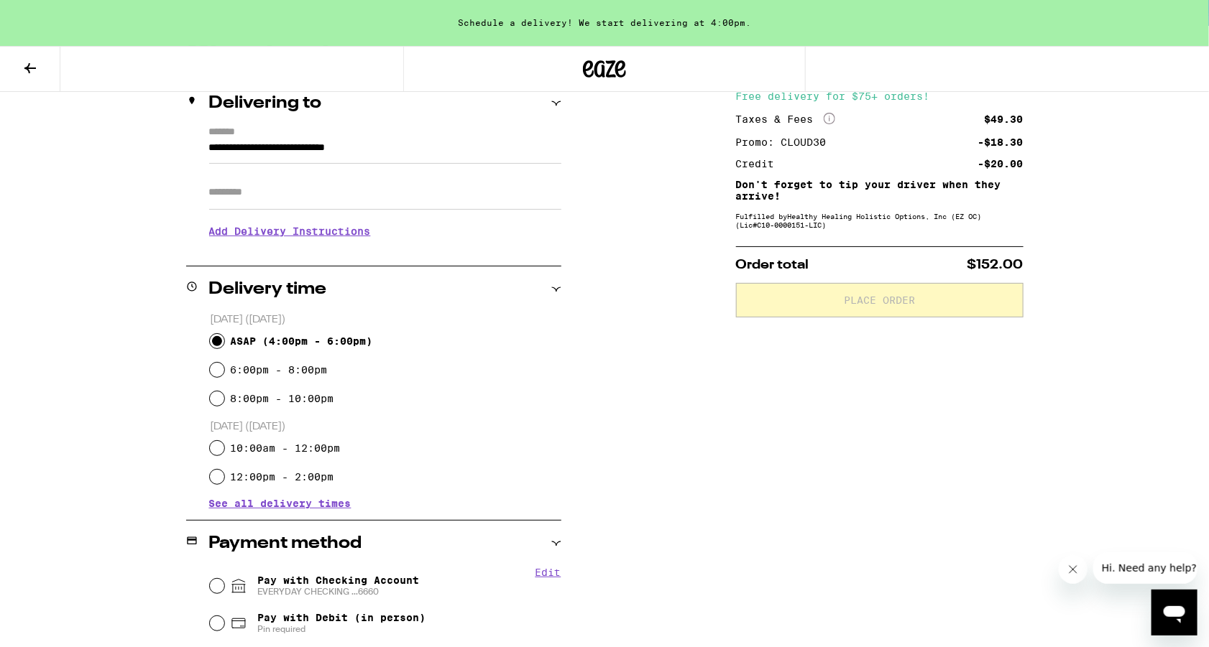
click at [220, 338] on input "ASAP ( 4:00pm - 6:00pm )" at bounding box center [217, 341] width 14 height 14
radio input "true"
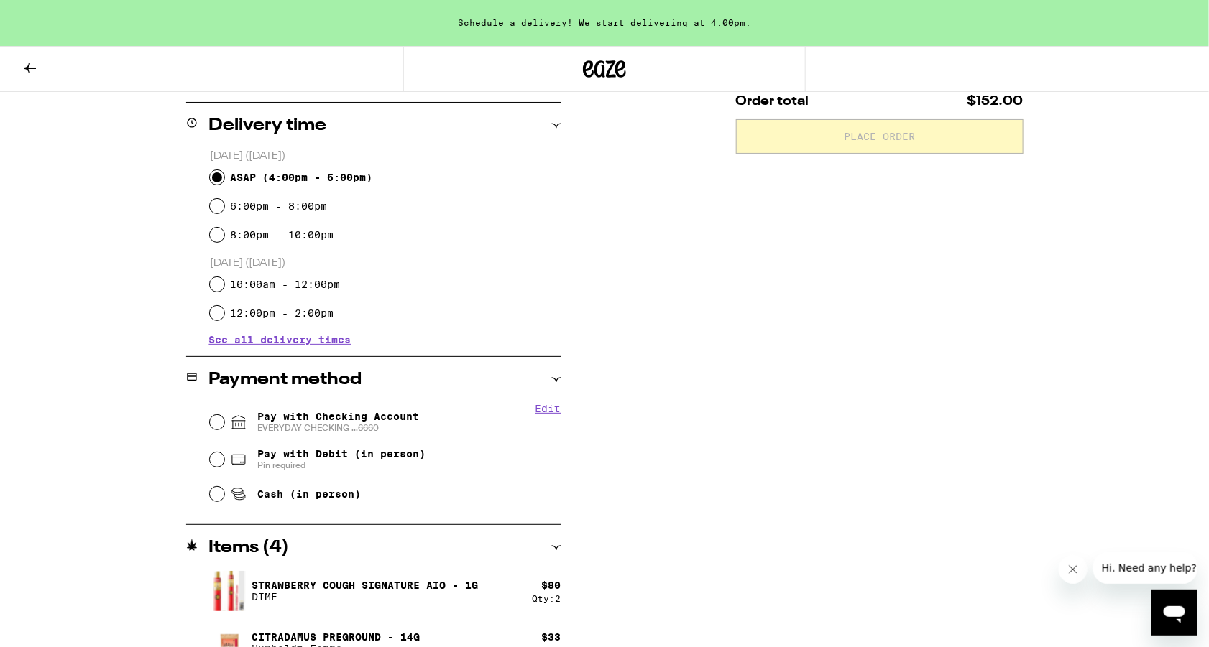
scroll to position [374, 0]
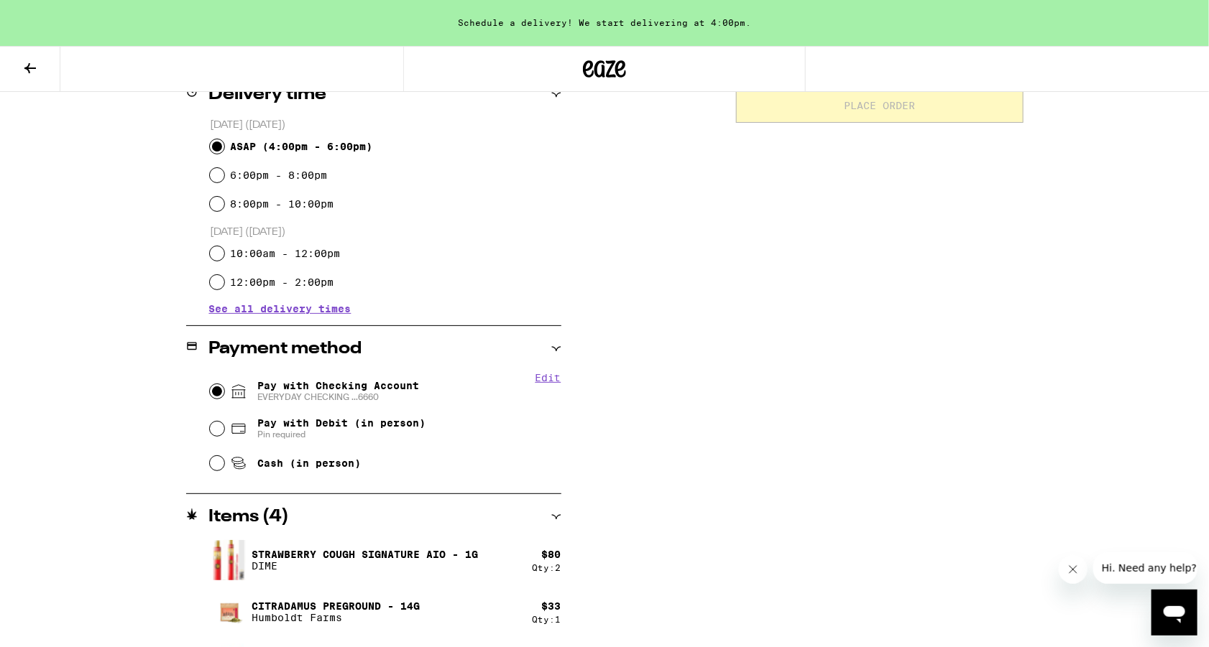
click at [216, 393] on input "Pay with Checking Account EVERYDAY CHECKING ...6660" at bounding box center [217, 391] width 14 height 14
radio input "true"
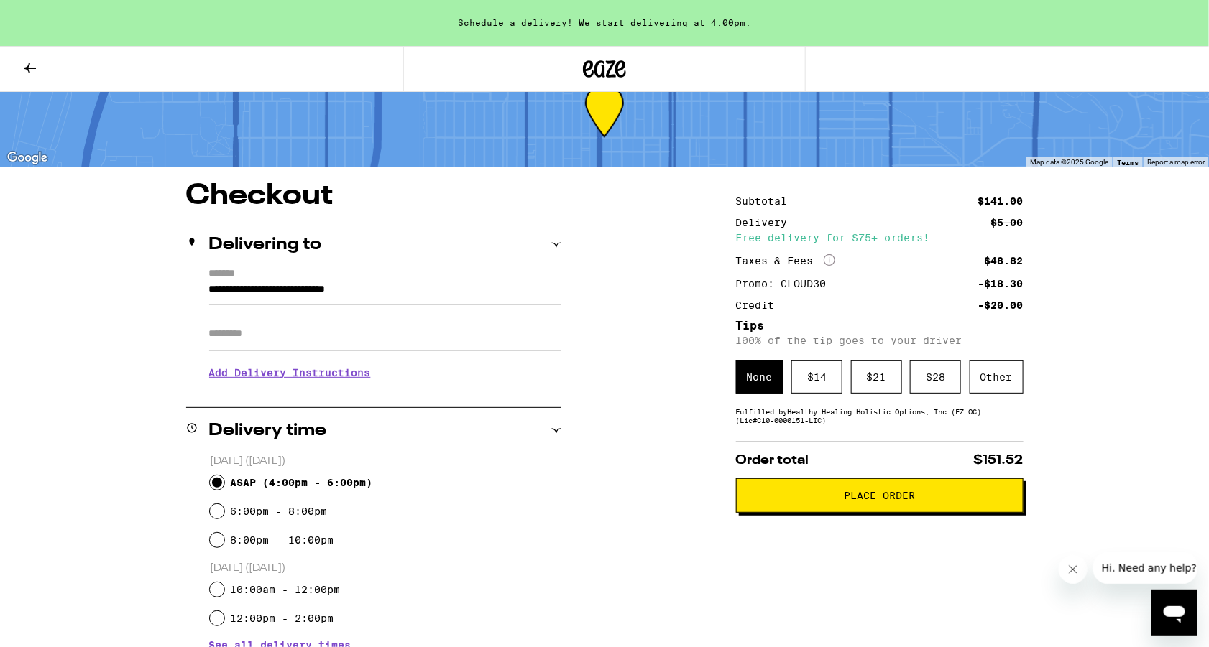
scroll to position [41, 0]
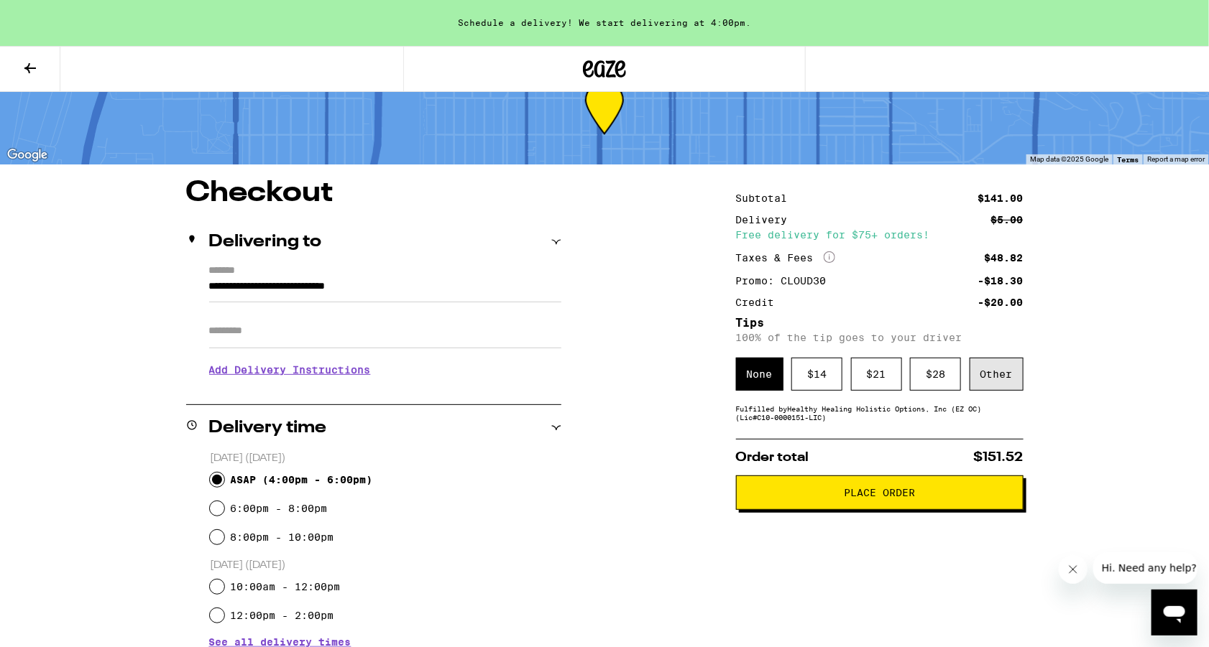
click at [1009, 376] on div "Other" at bounding box center [996, 374] width 54 height 33
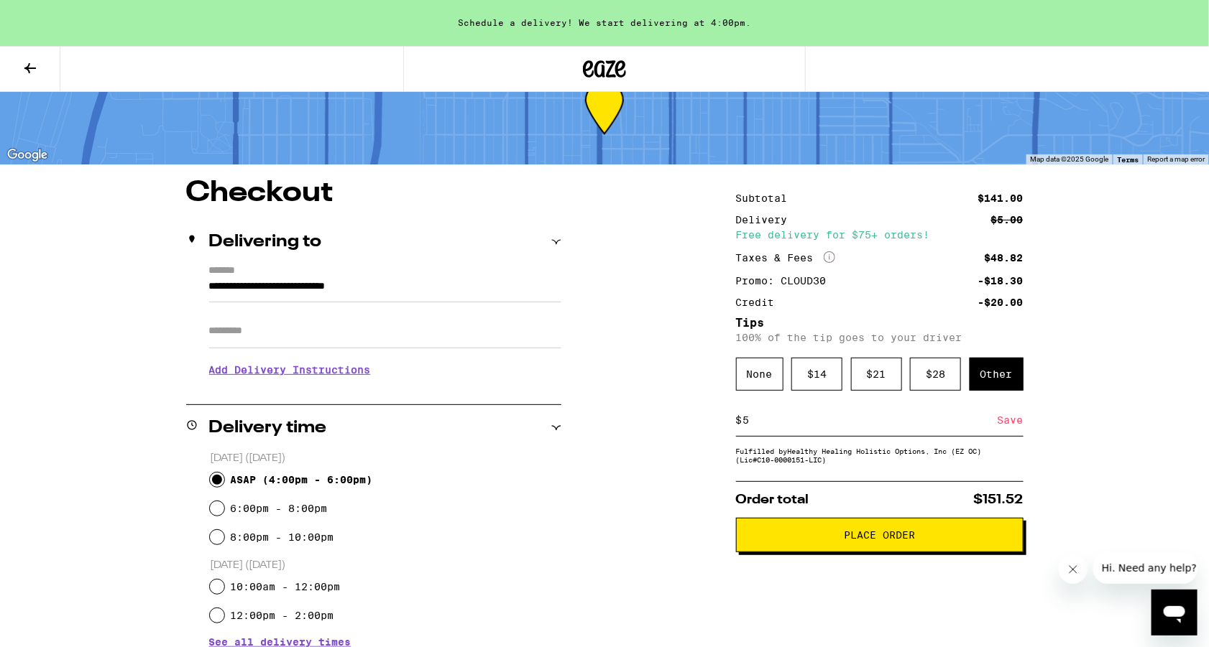
type input "5"
click at [998, 420] on div "Save" at bounding box center [1010, 421] width 26 height 32
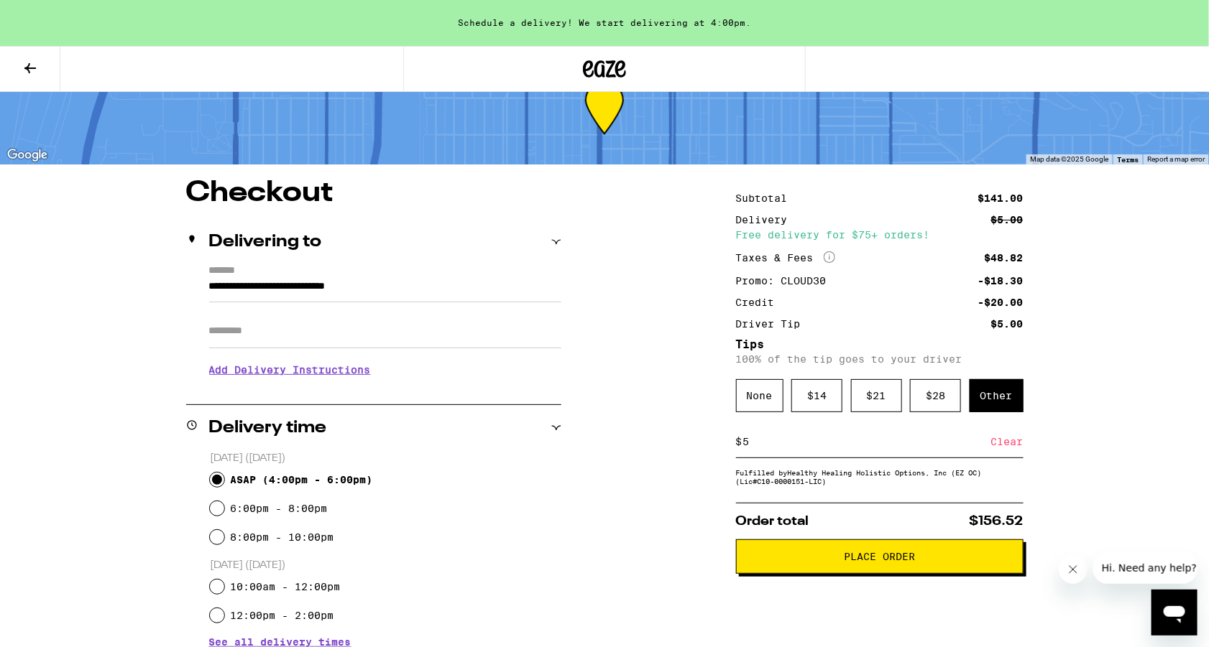
click at [351, 375] on h3 "Add Delivery Instructions" at bounding box center [385, 370] width 352 height 33
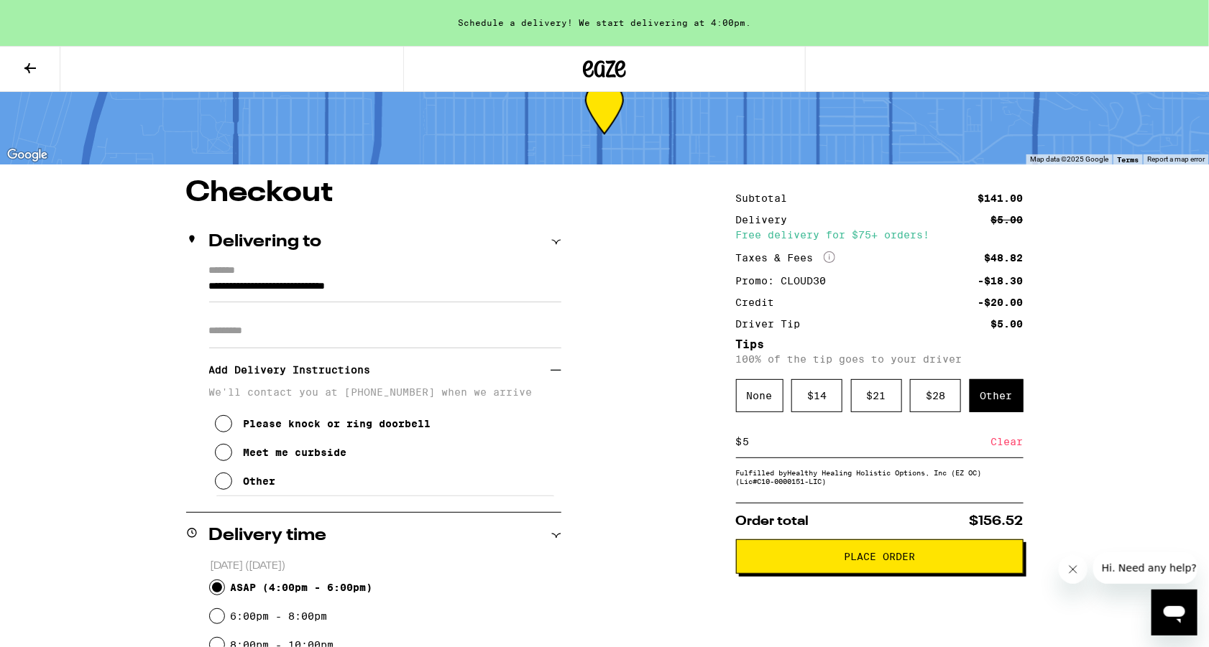
click at [231, 457] on icon at bounding box center [223, 452] width 17 height 17
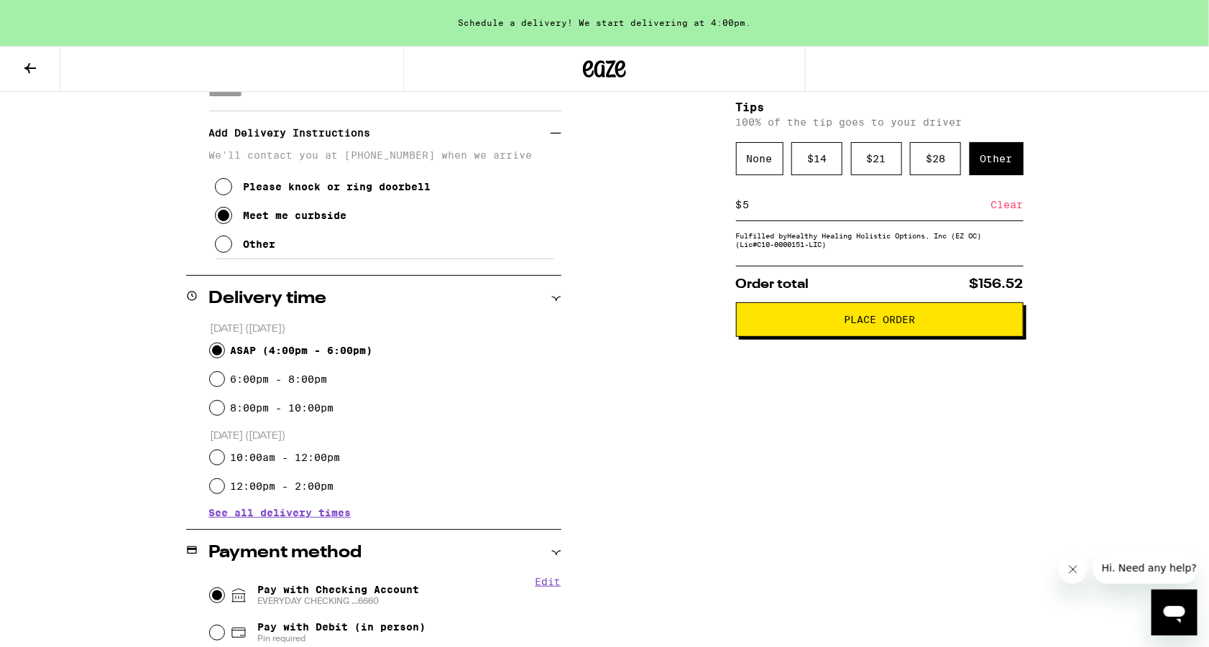
scroll to position [275, 0]
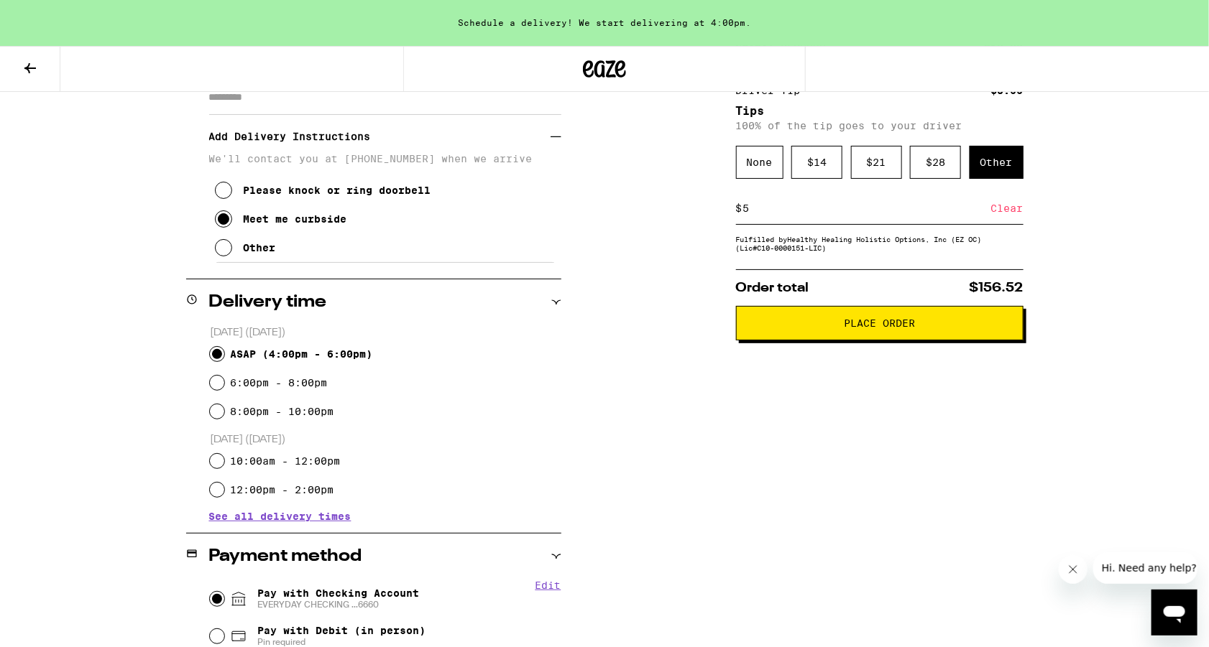
click at [885, 328] on span "Place Order" at bounding box center [879, 323] width 71 height 10
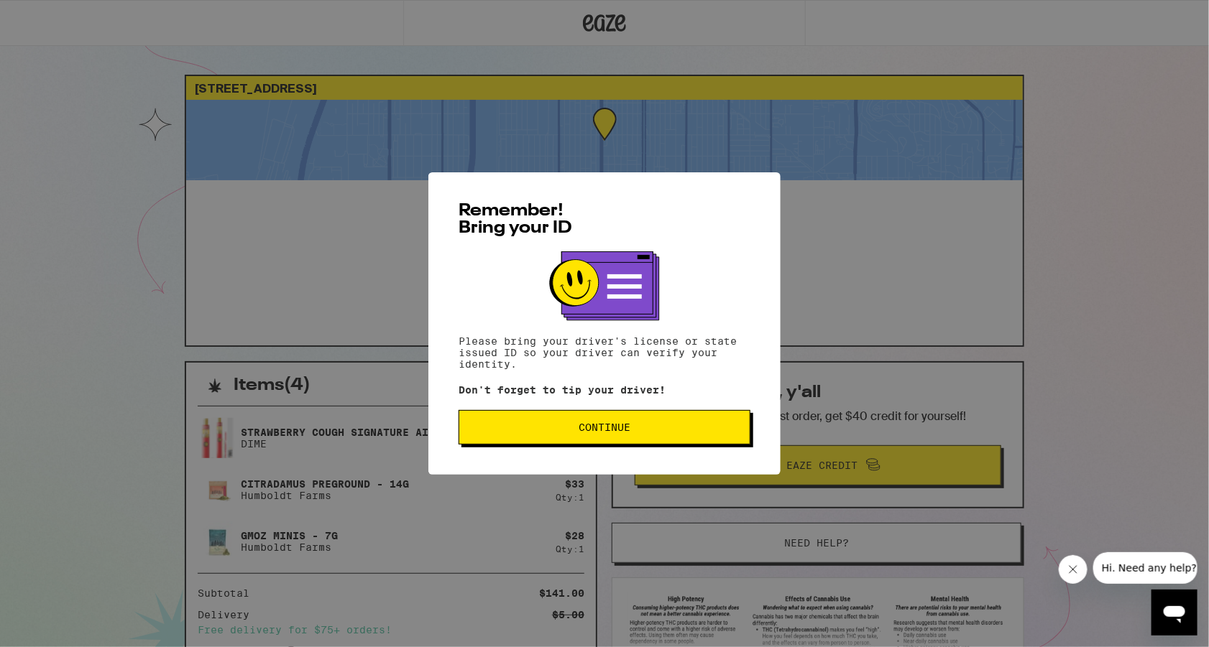
click at [582, 438] on button "Continue" at bounding box center [604, 427] width 292 height 34
